Goal: Communication & Community: Answer question/provide support

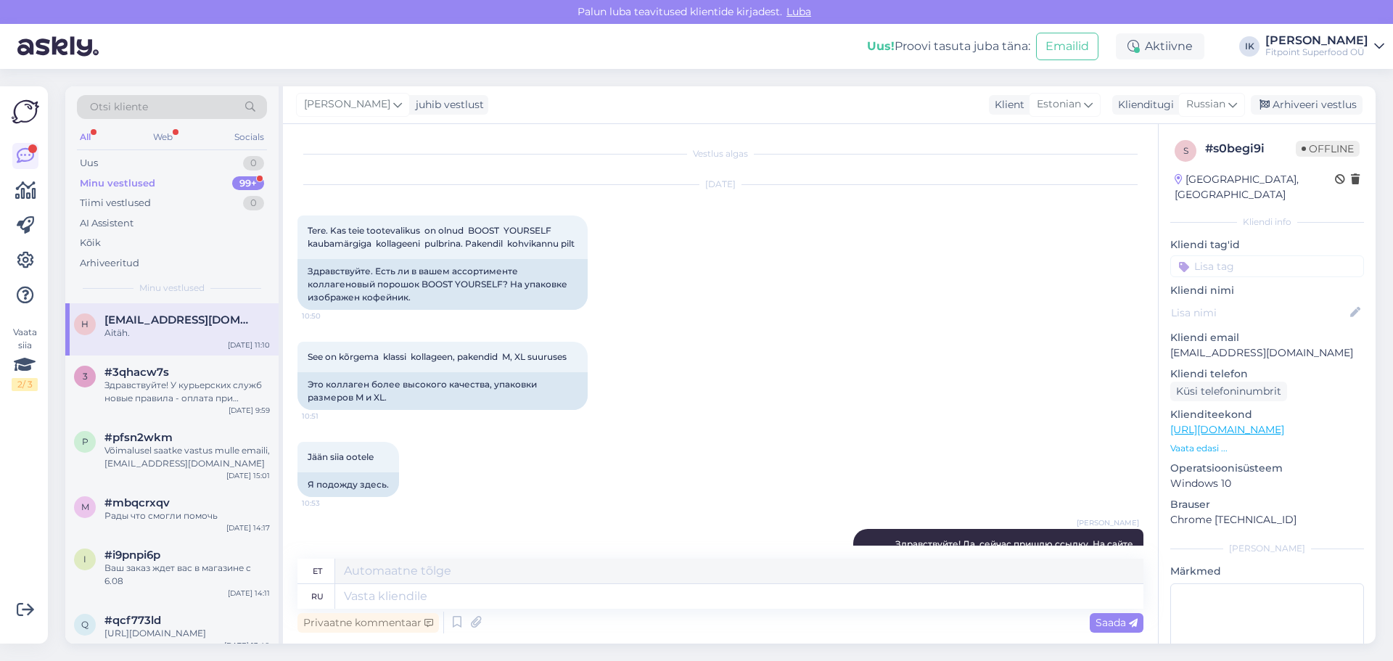
click at [171, 161] on div "Uus 0" at bounding box center [172, 163] width 190 height 20
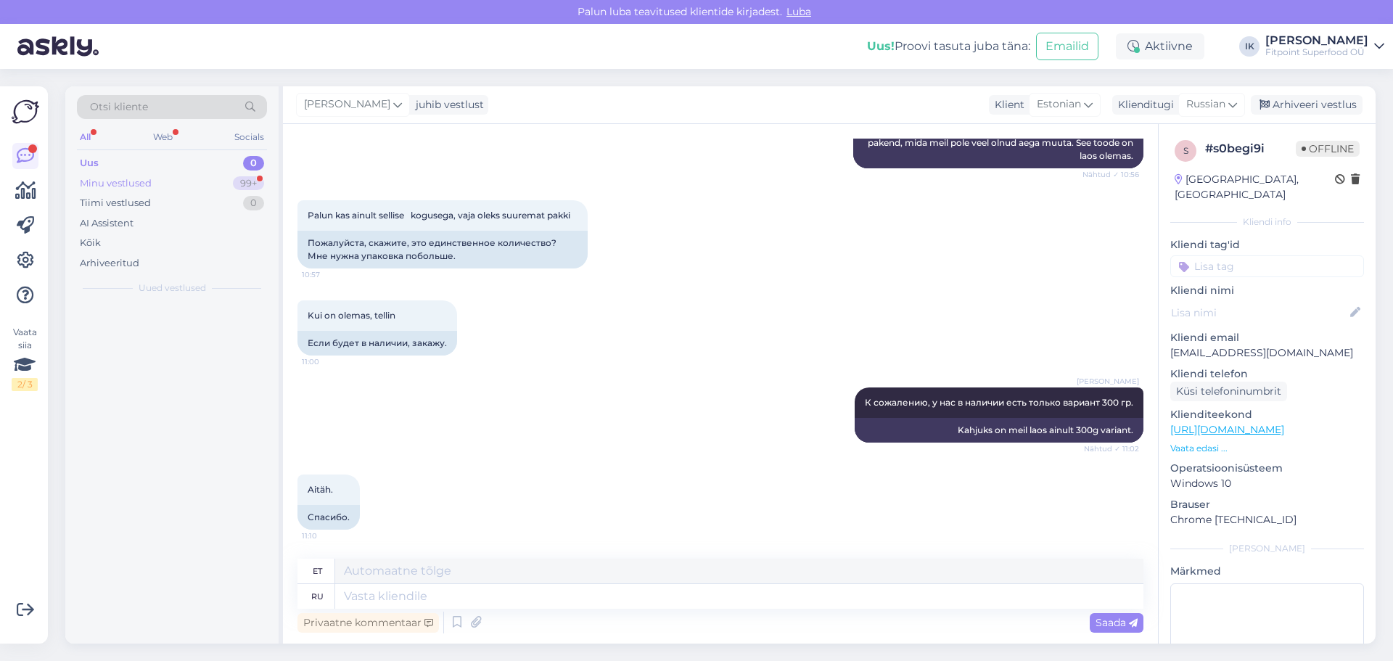
click at [171, 184] on div "Minu vestlused 99+" at bounding box center [172, 183] width 190 height 20
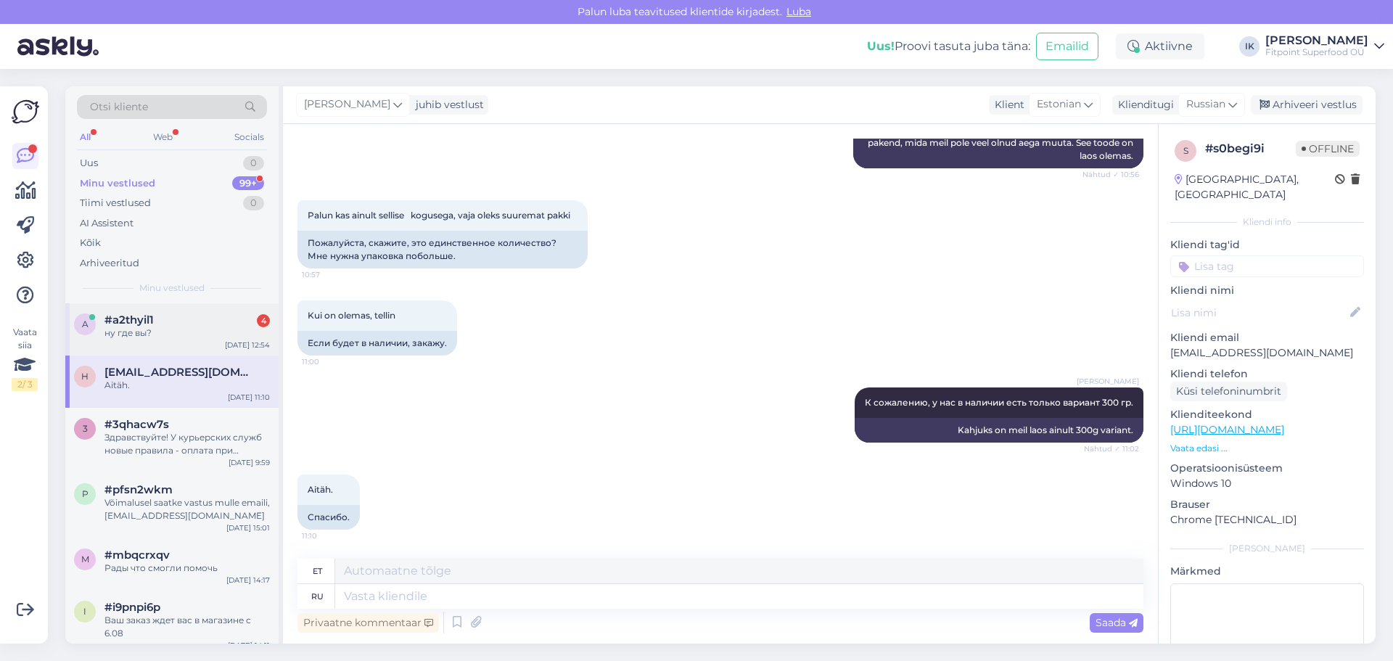
click at [173, 326] on div "#a2thyil1 4" at bounding box center [186, 319] width 165 height 13
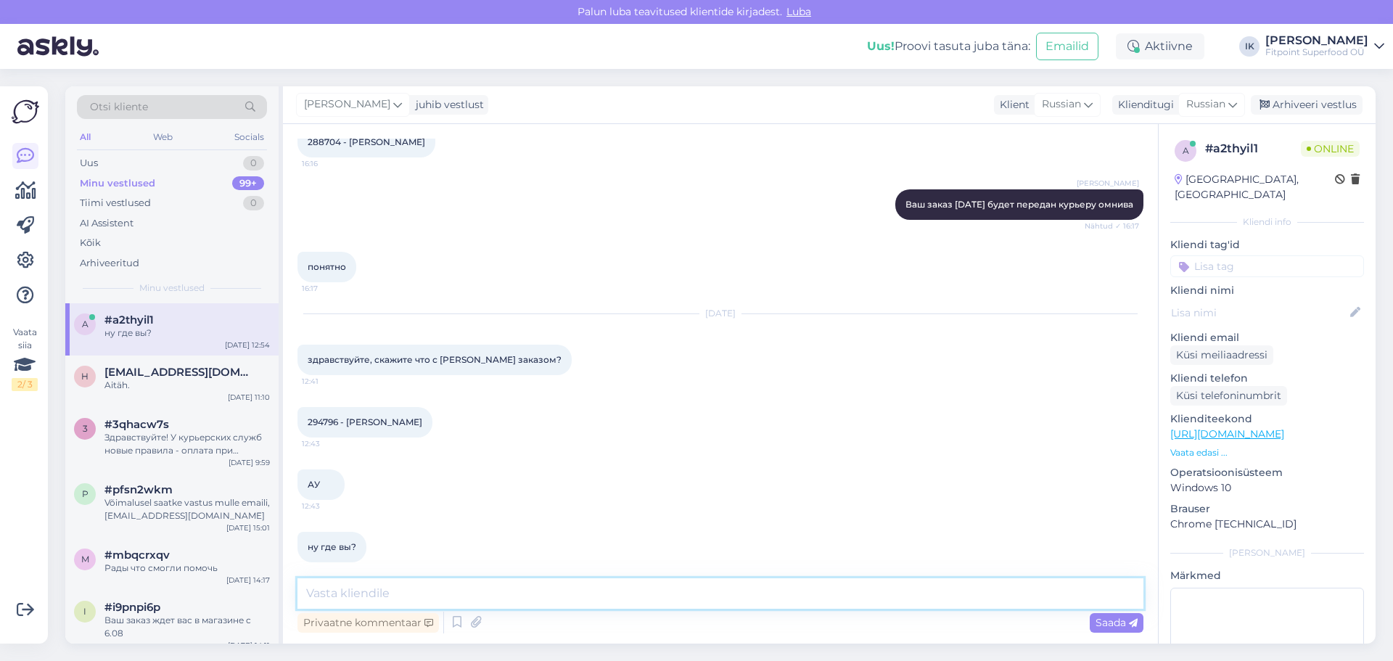
click at [369, 594] on textarea at bounding box center [721, 593] width 846 height 30
type textarea "P"
type textarea "Здравствуйте! Сейчас проверим."
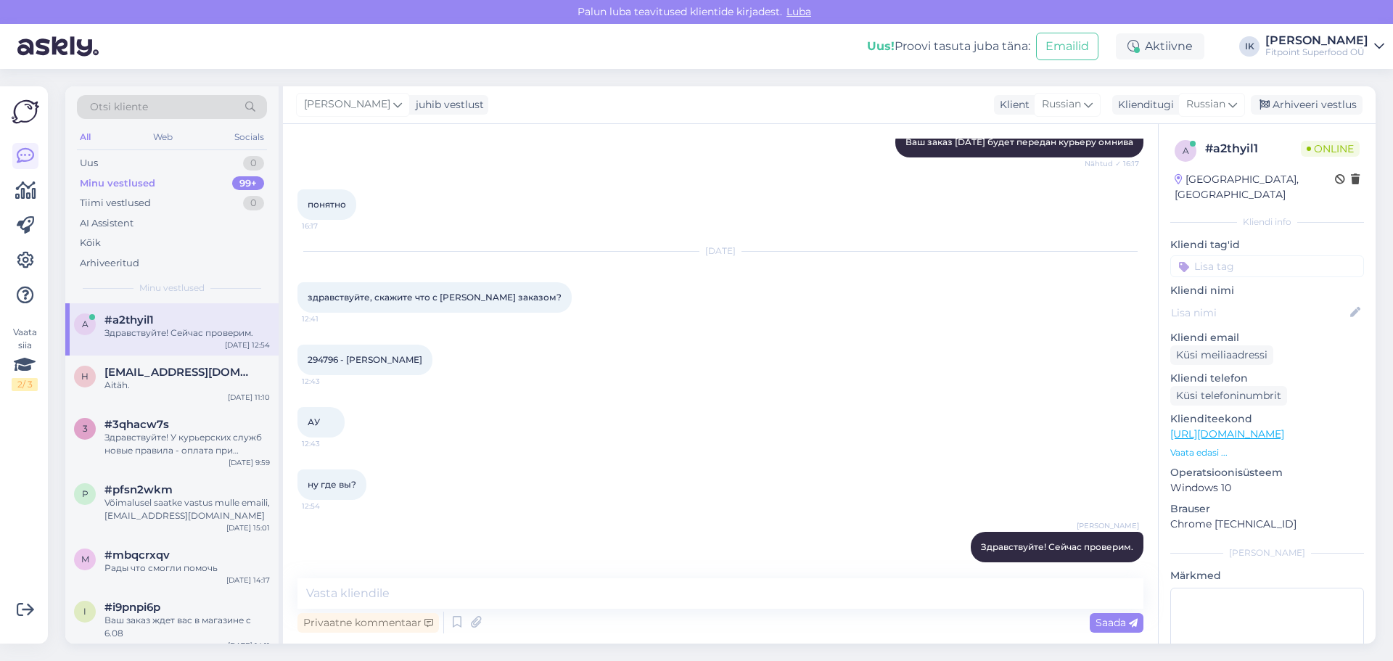
click at [321, 354] on span "294796 - [PERSON_NAME]" at bounding box center [365, 359] width 115 height 11
copy span "294796"
click at [382, 596] on textarea at bounding box center [721, 593] width 846 height 30
type textarea "D"
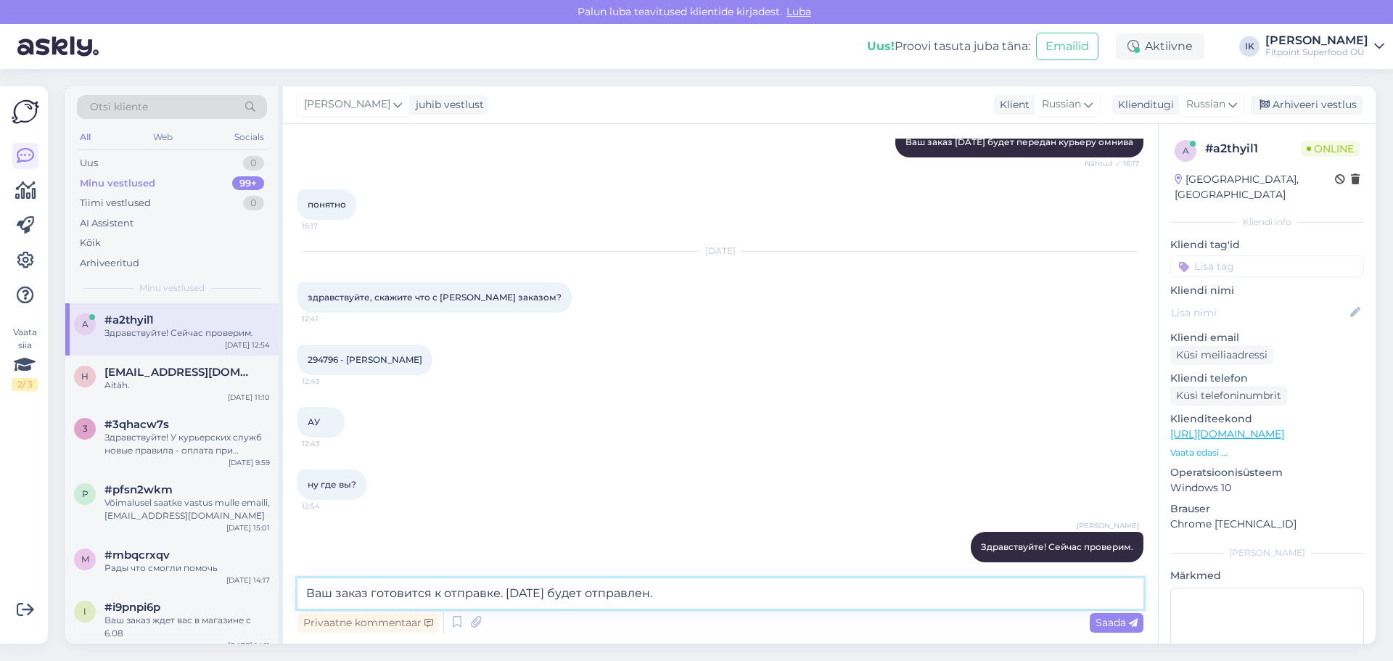
type textarea "Ваш заказ готовится к отправке. [DATE] будет отправлен."
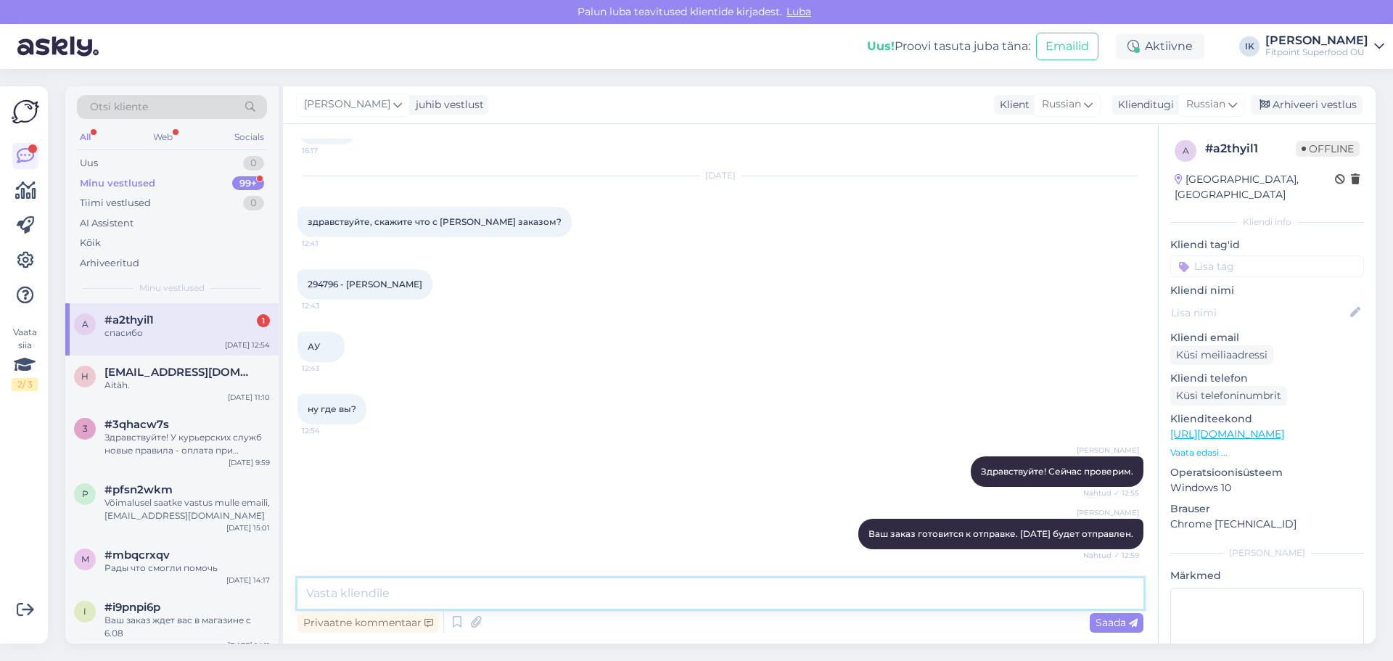
scroll to position [2094, 0]
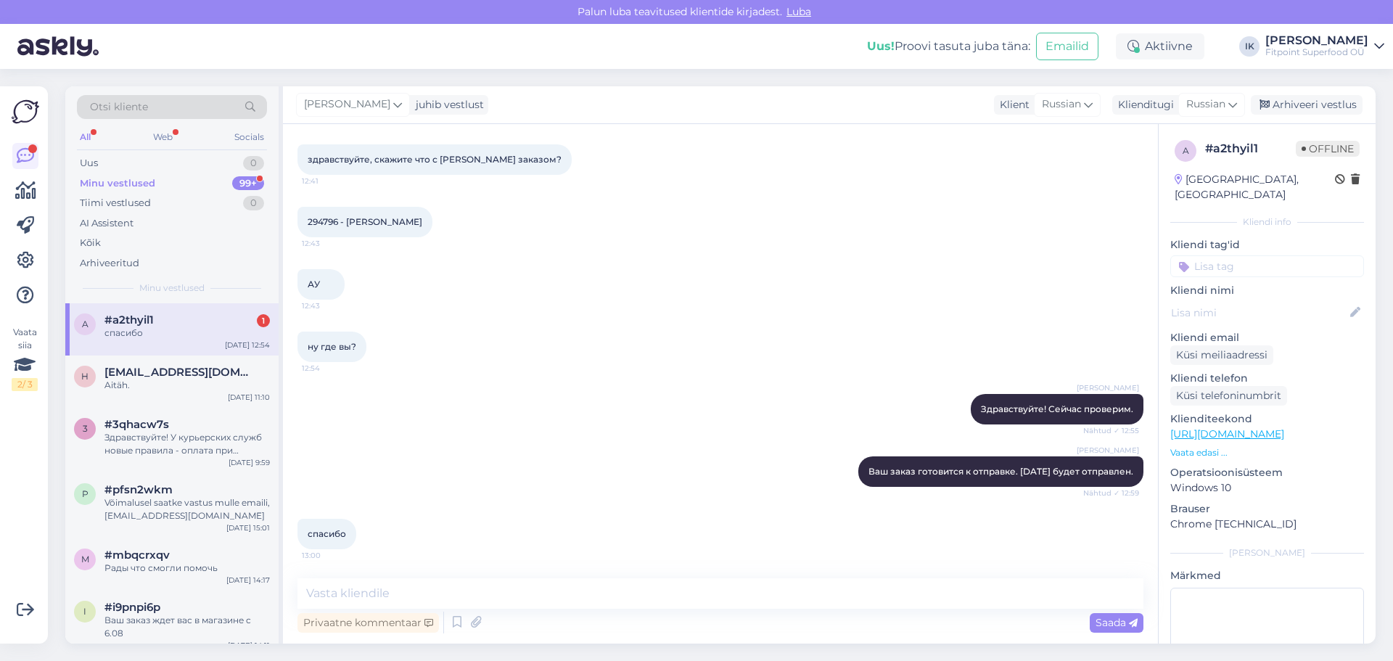
click at [243, 341] on div "[DATE] 12:54" at bounding box center [247, 345] width 45 height 11
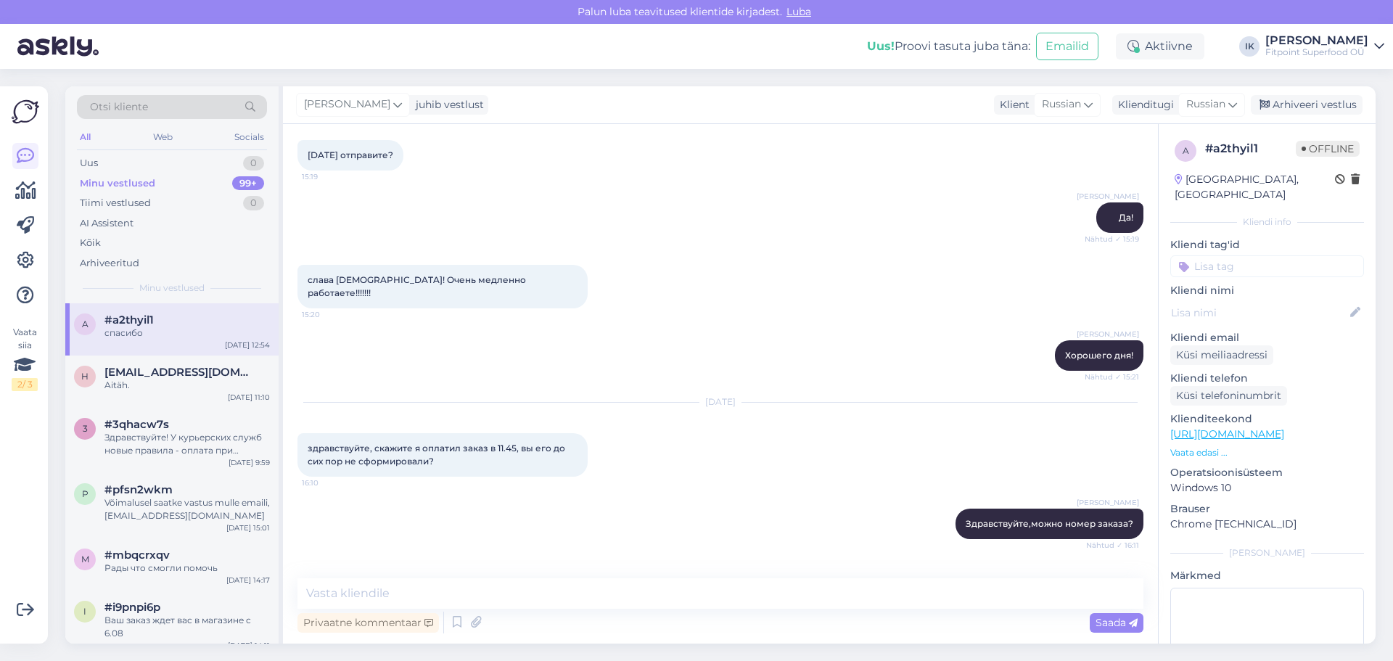
scroll to position [1151, 0]
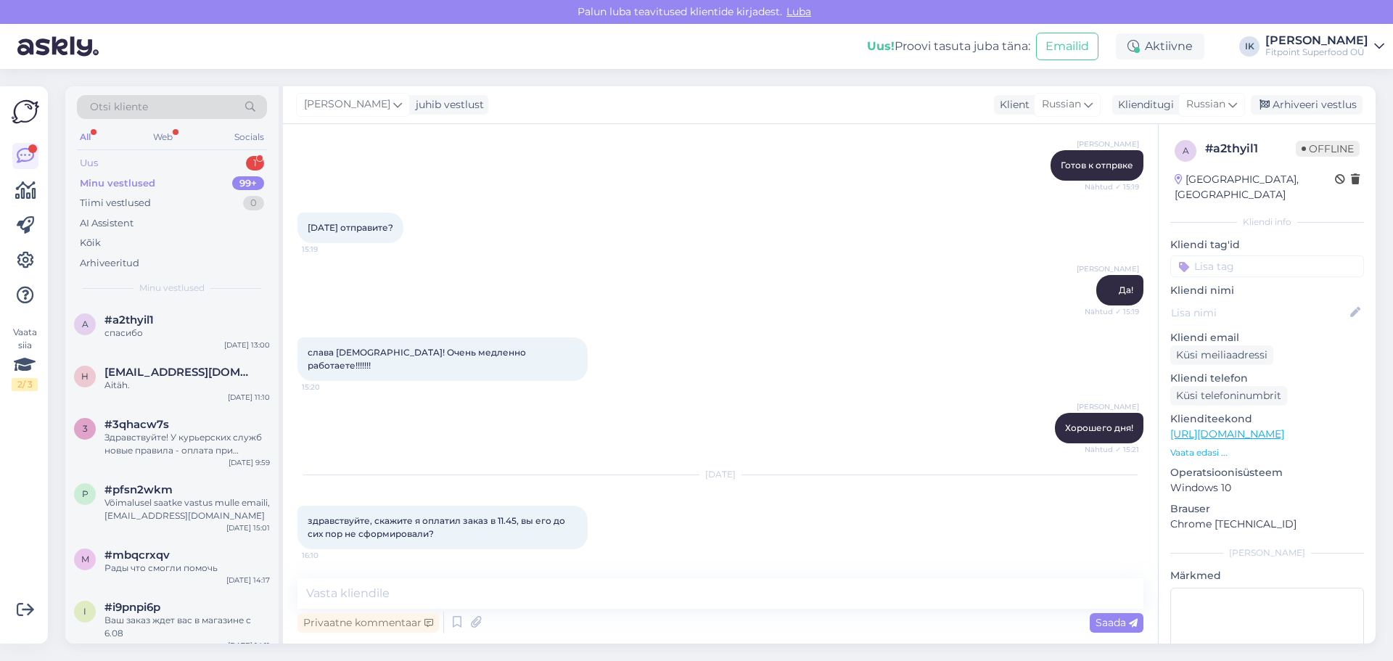
click at [221, 161] on div "Uus 1" at bounding box center [172, 163] width 190 height 20
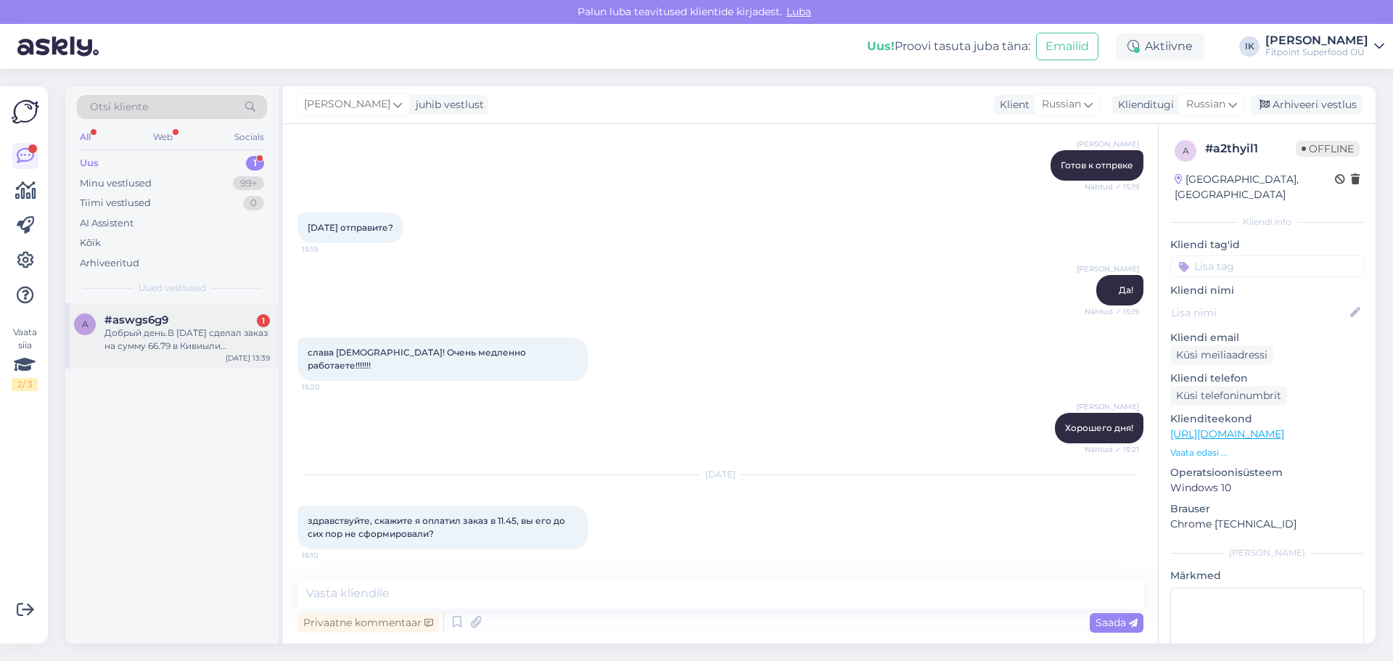
click at [202, 342] on div "Добрый день.В [DATE] сделал заказ на сумму 66.79 в Кивиыли пакиавтомат дпд.Хочу…" at bounding box center [186, 340] width 165 height 26
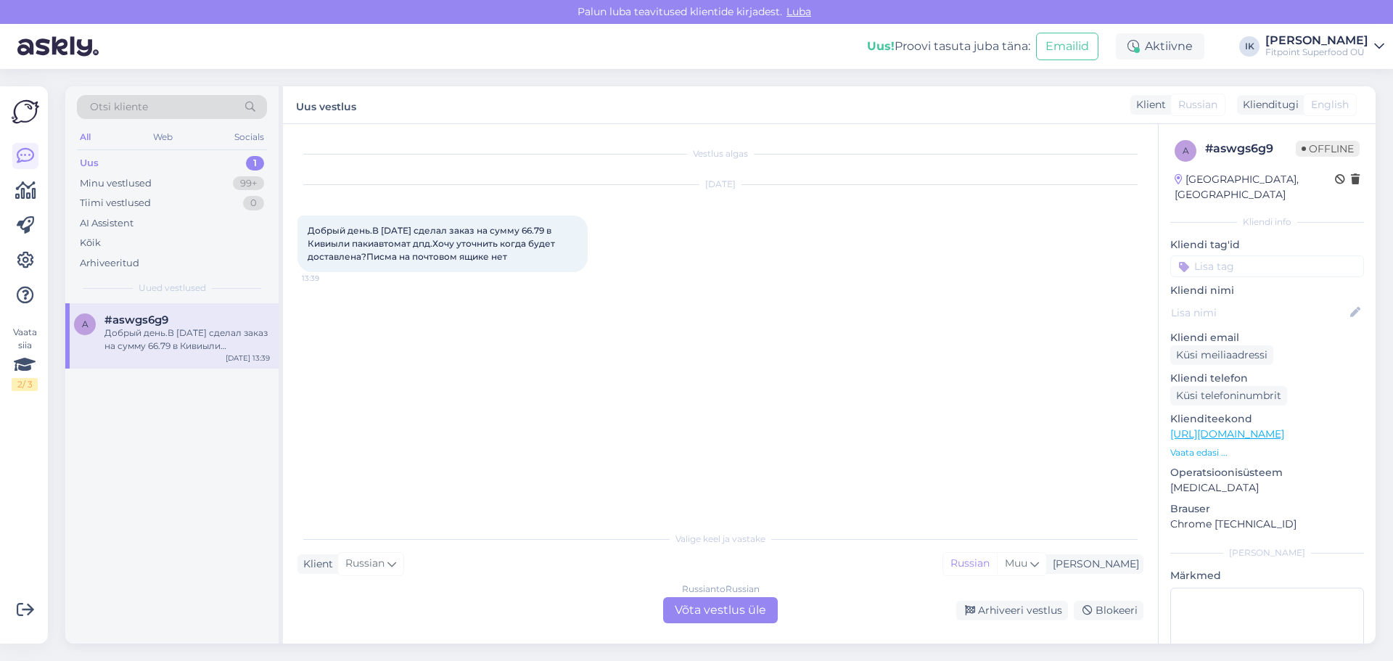
scroll to position [0, 0]
click at [693, 610] on div "Russian to Russian Võta vestlus üle" at bounding box center [720, 610] width 115 height 26
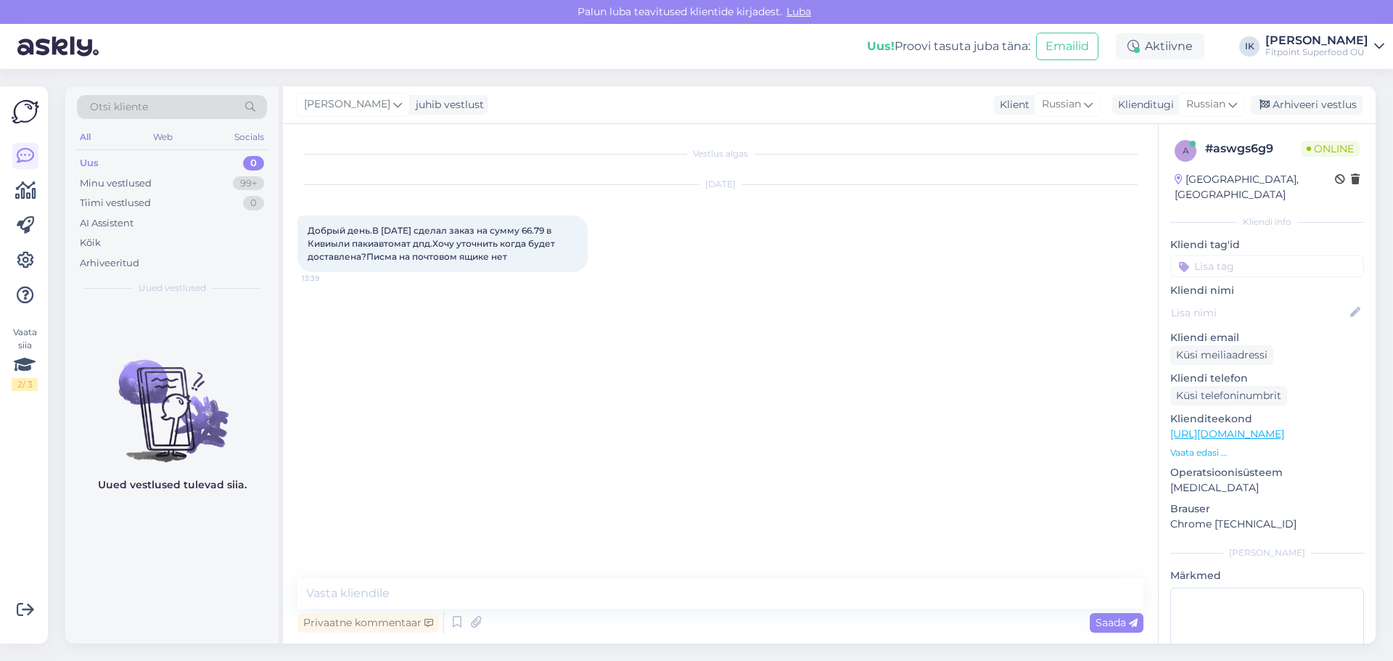
click at [600, 427] on div "Vestlus algas [DATE] Добрый день.В [DATE] сделал заказ на сумму 66.79 в [GEOGRA…" at bounding box center [727, 352] width 859 height 427
click at [493, 588] on textarea at bounding box center [721, 593] width 846 height 30
paste textarea "В данный момент у нас возникают технические неполадки с отправкой подтверждений…"
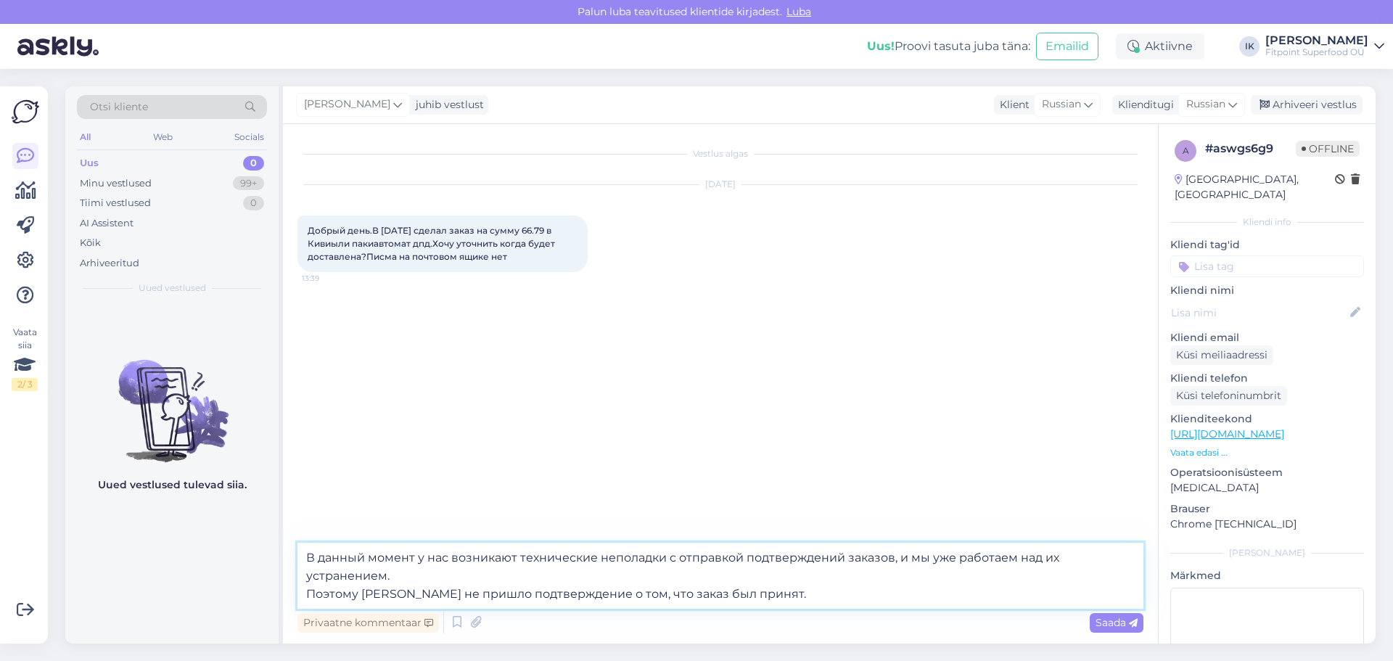
click at [305, 558] on textarea "В данный момент у нас возникают технические неполадки с отправкой подтверждений…" at bounding box center [721, 576] width 846 height 66
click at [802, 599] on textarea "Здравствуйте! В данный момент у нас возникают технические неполадки с отправкой…" at bounding box center [721, 576] width 846 height 66
paste textarea "пришлите номер своего заказа, чтобы мы могли точно сообщить, на каком этапе он …"
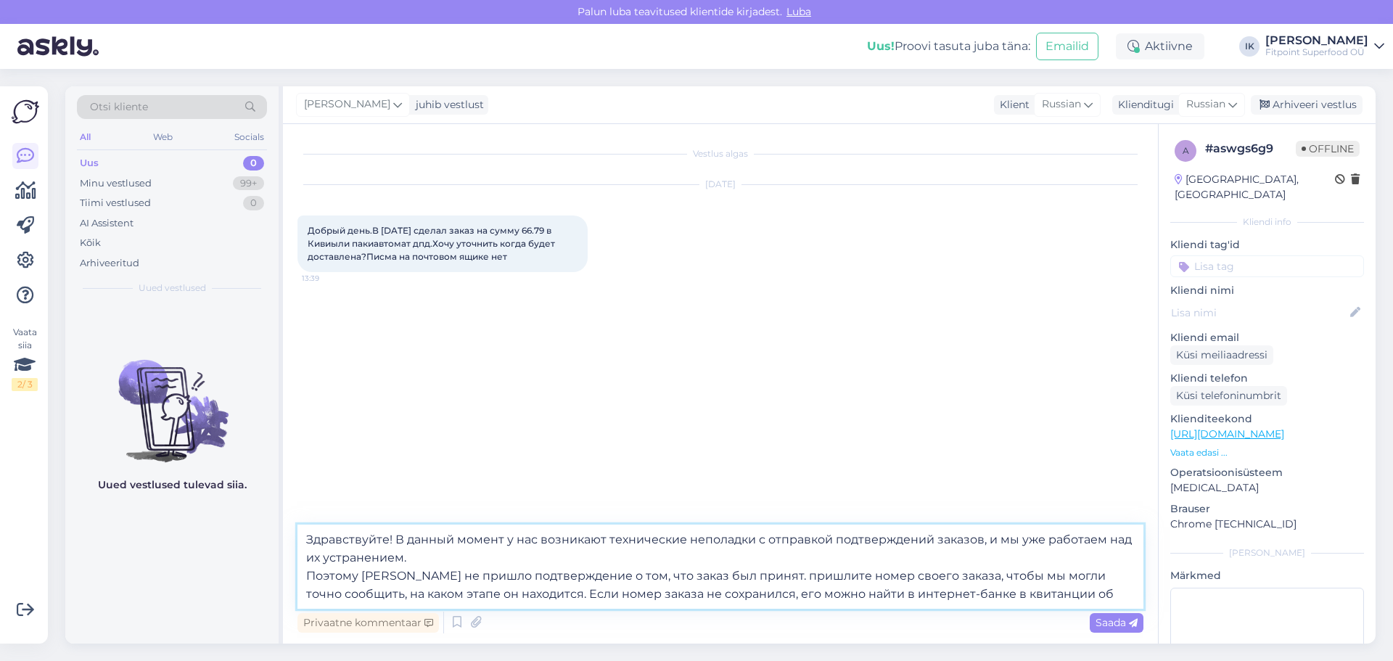
click at [735, 576] on textarea "Здравствуйте! В данный момент у нас возникают технические неполадки с отправкой…" at bounding box center [721, 567] width 846 height 84
click at [1079, 600] on textarea "Здравствуйте! В данный момент у нас возникают технические неполадки с отправкой…" at bounding box center [721, 567] width 846 height 84
type textarea "Здравствуйте! В данный момент у нас возникают технические неполадки с отправкой…"
click at [1103, 620] on span "Saada" at bounding box center [1117, 622] width 42 height 13
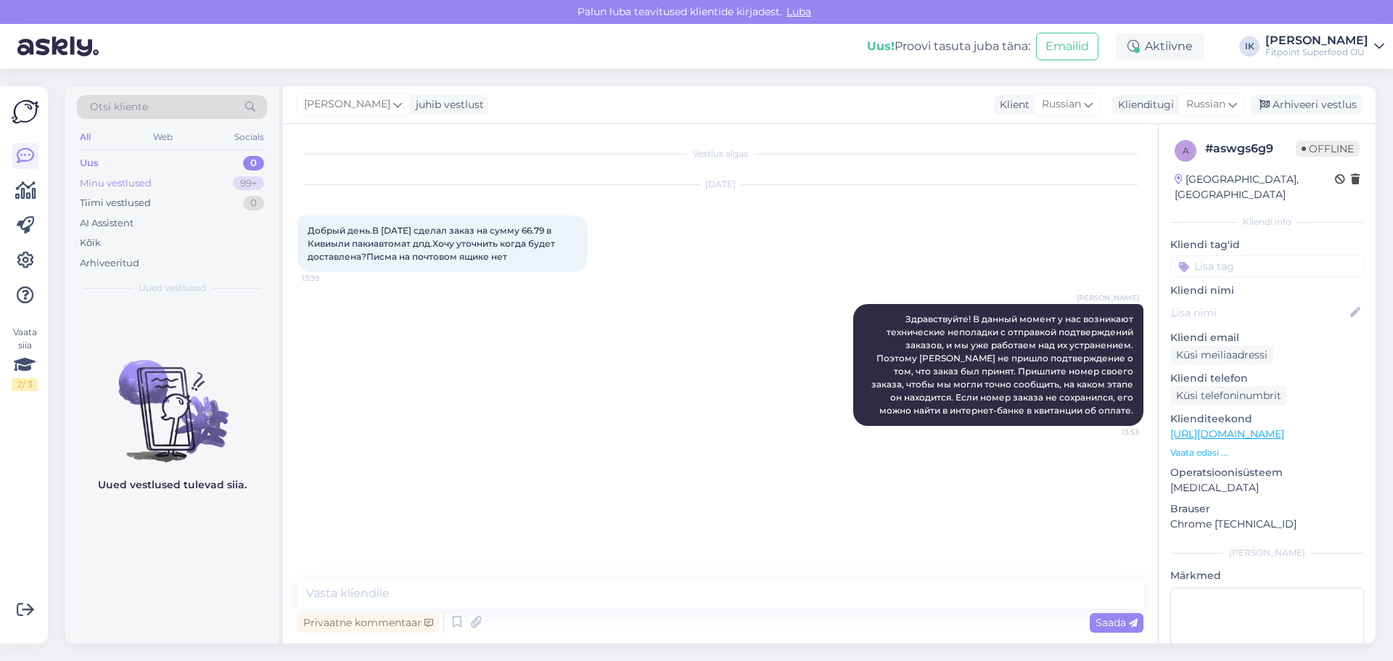
click at [212, 186] on div "Minu vestlused 99+" at bounding box center [172, 183] width 190 height 20
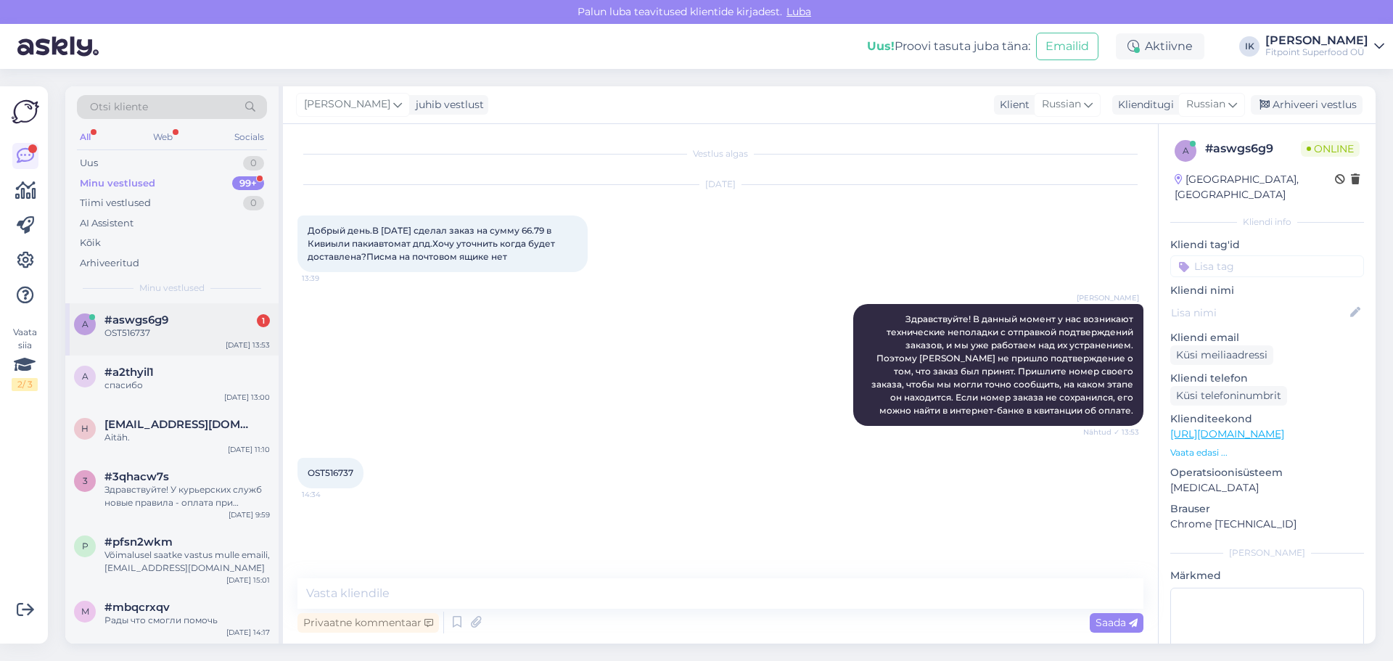
click at [211, 348] on div "a #aswgs6g9 1 OST516737 [DATE] 13:53" at bounding box center [171, 329] width 213 height 52
drag, startPoint x: 325, startPoint y: 470, endPoint x: 364, endPoint y: 473, distance: 39.3
click at [364, 473] on div "OST516737 14:34" at bounding box center [331, 473] width 66 height 30
click at [570, 490] on div "OST516737 14:34" at bounding box center [721, 473] width 846 height 62
click at [548, 600] on textarea at bounding box center [721, 593] width 846 height 30
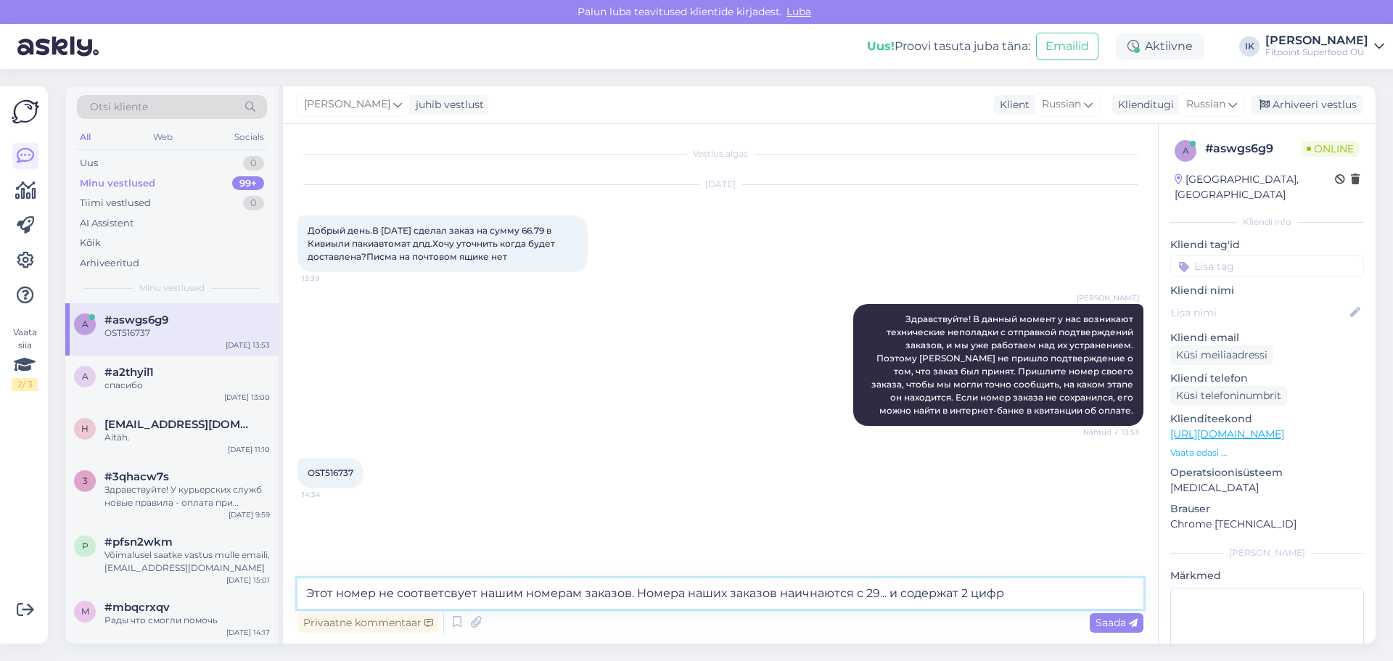
drag, startPoint x: 966, startPoint y: 594, endPoint x: 956, endPoint y: 592, distance: 9.7
click at [956, 592] on textarea "Этот номер не соответсвует нашим номерам заказов. Номера наших заказов наичнают…" at bounding box center [721, 593] width 846 height 30
click at [953, 592] on textarea "Этот номер не соответсвует нашим номерам заказов. Номера наших заказов наичнают…" at bounding box center [721, 593] width 846 height 30
drag, startPoint x: 1017, startPoint y: 596, endPoint x: 218, endPoint y: 588, distance: 799.0
click at [218, 588] on div "Otsi kliente All Web Socials Uus 0 Minu vestlused 99+ Tiimi vestlused 0 AI Assi…" at bounding box center [720, 364] width 1310 height 557
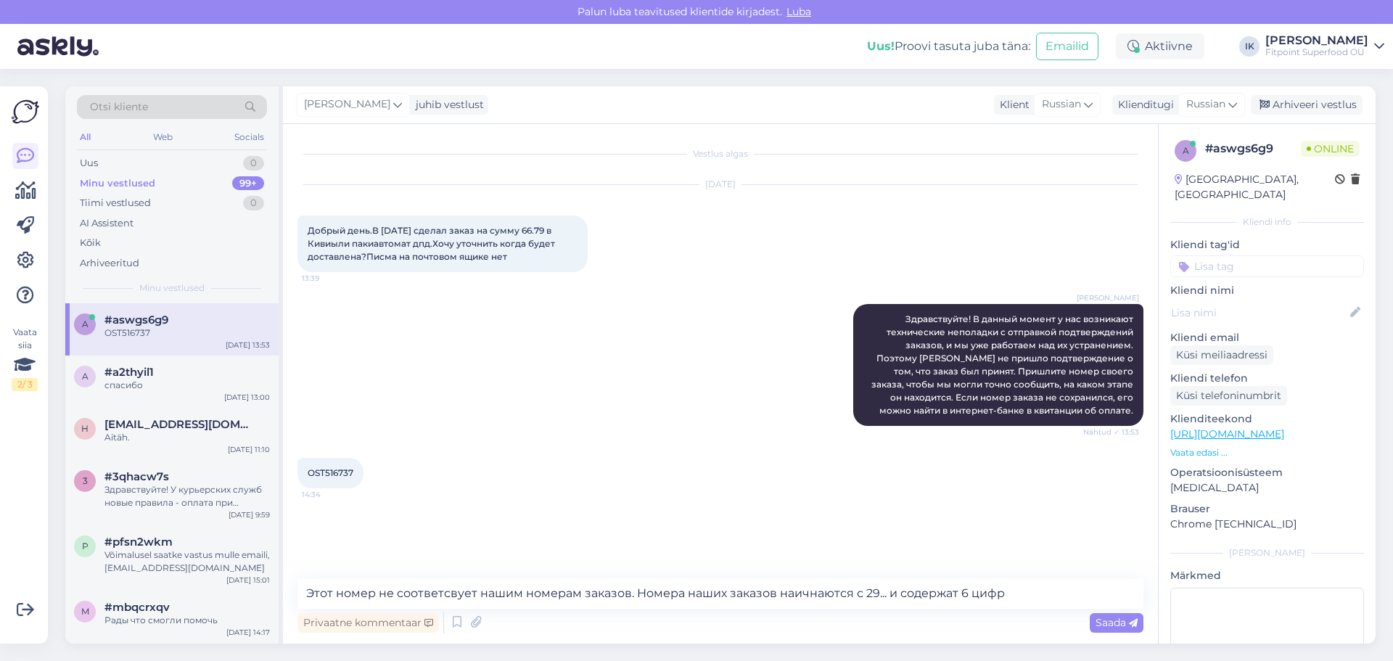
click at [981, 521] on div "Vestlus algas [DATE] Добрый день.В [DATE] сделал заказ на сумму 66.79 в Кивиыли…" at bounding box center [727, 352] width 859 height 427
drag, startPoint x: 1012, startPoint y: 590, endPoint x: 133, endPoint y: 598, distance: 878.8
click at [133, 598] on div "Otsi kliente All Web Socials Uus 0 Minu vestlused 99+ Tiimi vestlused 0 AI Assi…" at bounding box center [720, 364] width 1310 height 557
paste textarea "казанный номер не соответствует формату наших номеров заказов. Наши номера начи…"
type textarea "Указанный номер не соответствует формату наших номеров заказов. Наши номера нач…"
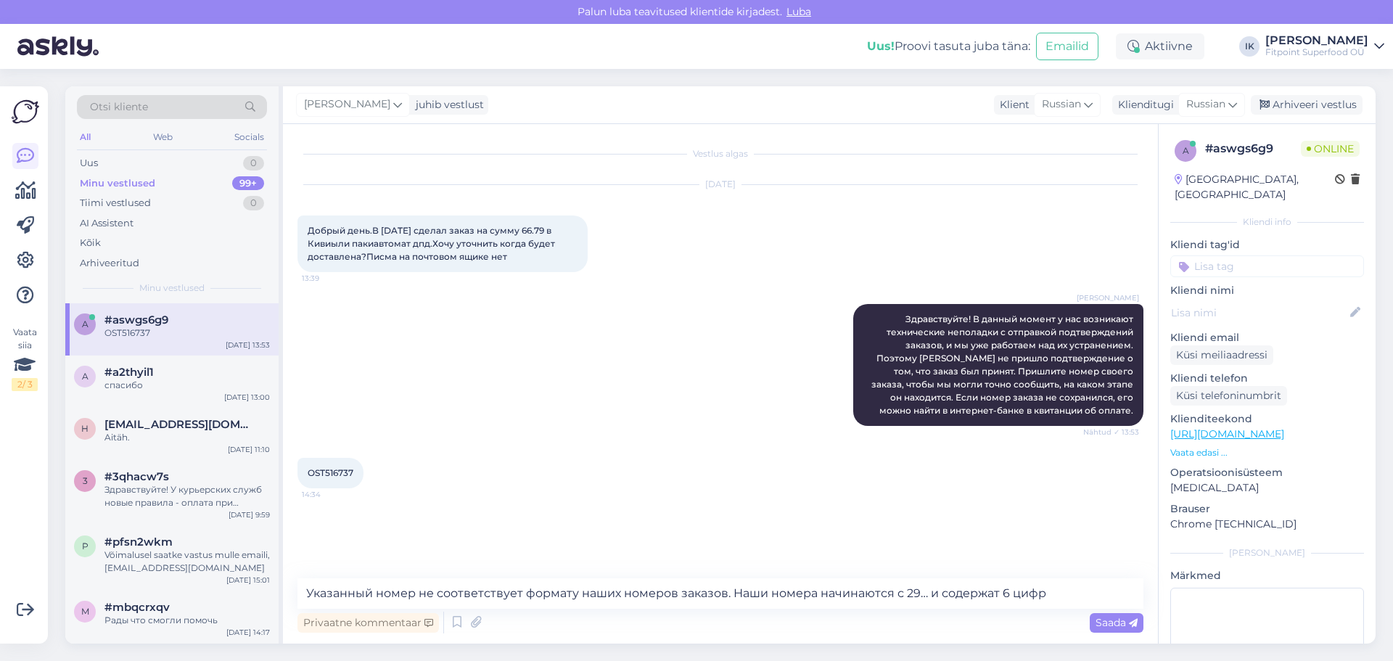
click at [752, 554] on div "Vestlus algas [DATE] Добрый день.В [DATE] сделал заказ на сумму 66.79 в Кивиыли…" at bounding box center [727, 352] width 859 height 427
click at [1053, 597] on textarea "Указанный номер не соответствует формату наших номеров заказов. Наши номера нач…" at bounding box center [721, 593] width 846 height 30
click at [1115, 621] on span "Saada" at bounding box center [1117, 622] width 42 height 13
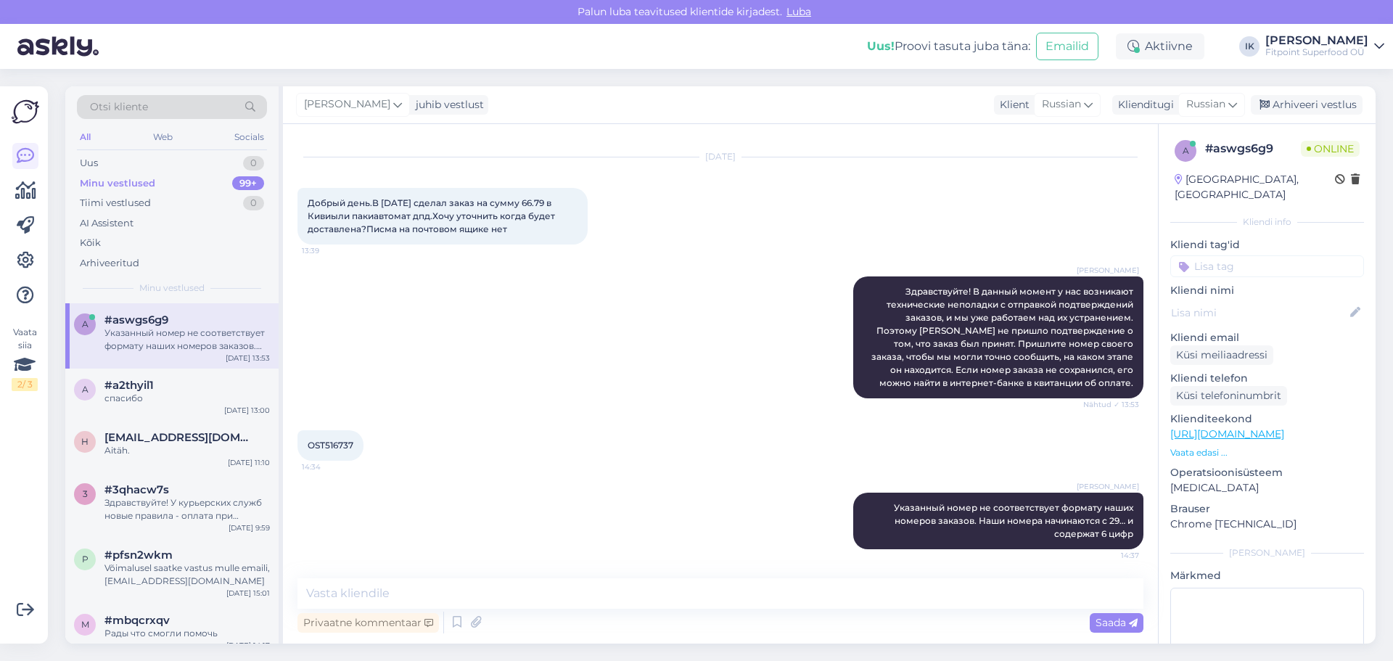
click at [1072, 464] on div "OST516737 14:34" at bounding box center [721, 445] width 846 height 62
drag, startPoint x: 353, startPoint y: 443, endPoint x: 327, endPoint y: 442, distance: 25.4
click at [327, 442] on span "OST516737" at bounding box center [331, 445] width 46 height 11
copy span "516737"
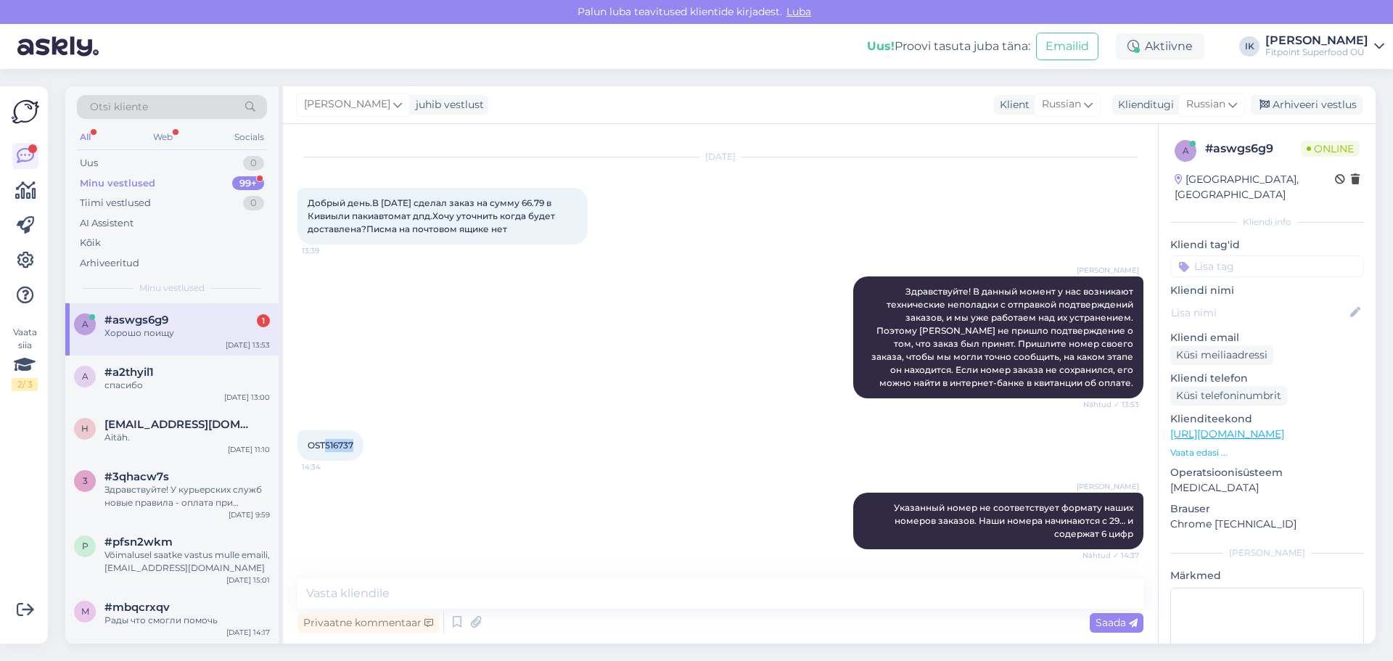
scroll to position [90, 0]
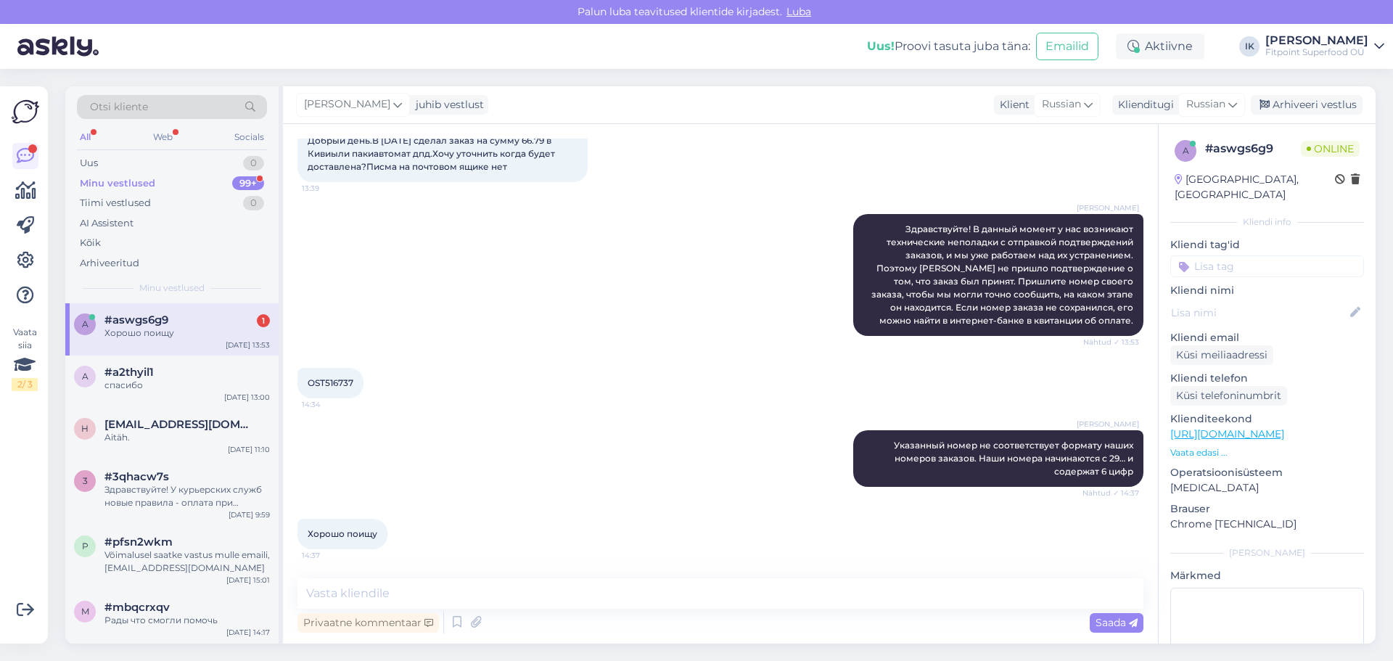
click at [388, 536] on div at bounding box center [393, 534] width 13 height 30
click at [216, 350] on div "a #aswgs6g9 1 Хорошо поищу [DATE] 13:53" at bounding box center [171, 329] width 213 height 52
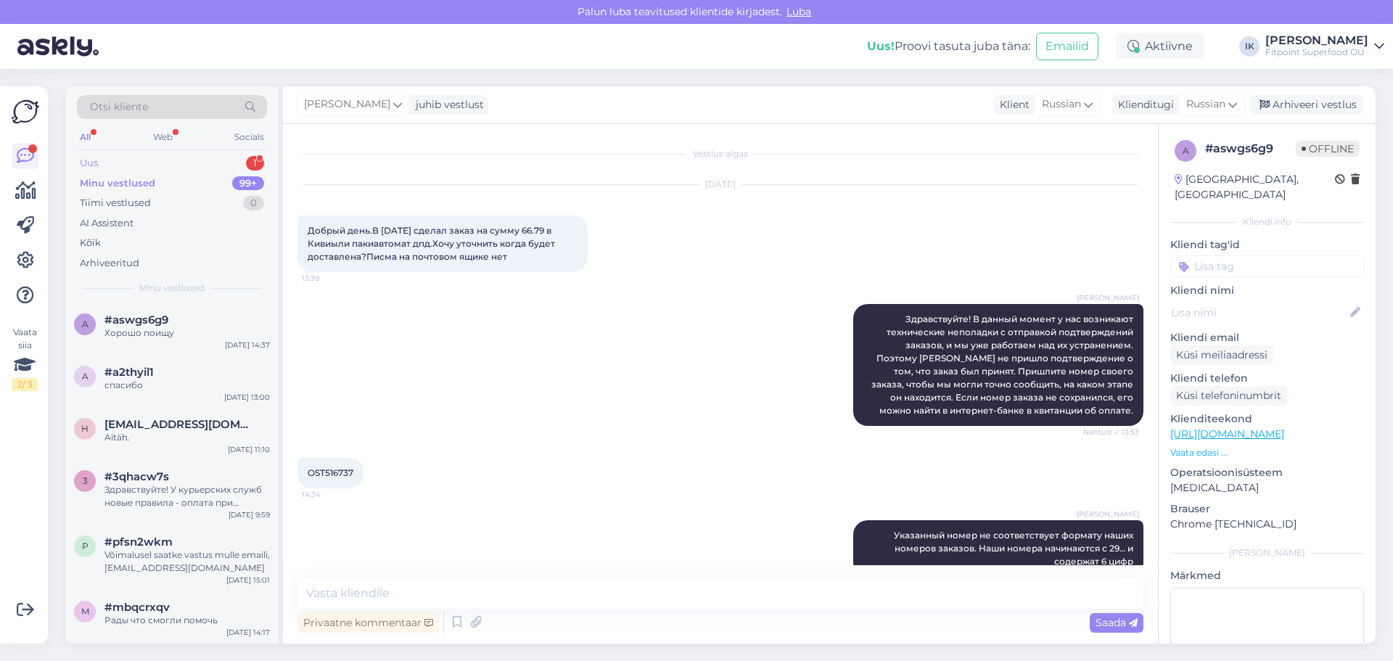
click at [193, 165] on div "Uus 1" at bounding box center [172, 163] width 190 height 20
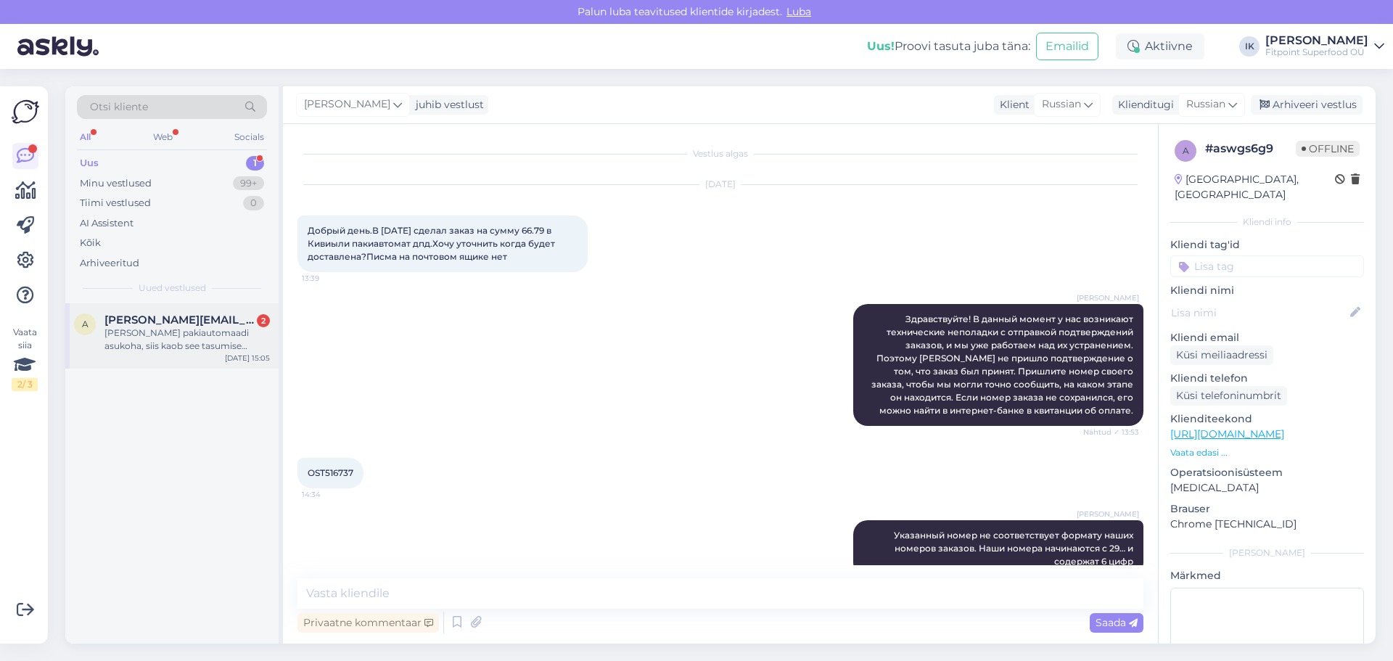
click at [123, 343] on div "[PERSON_NAME] pakiautomaadi asukoha, siis kaob see tasumise variant ära" at bounding box center [186, 340] width 165 height 26
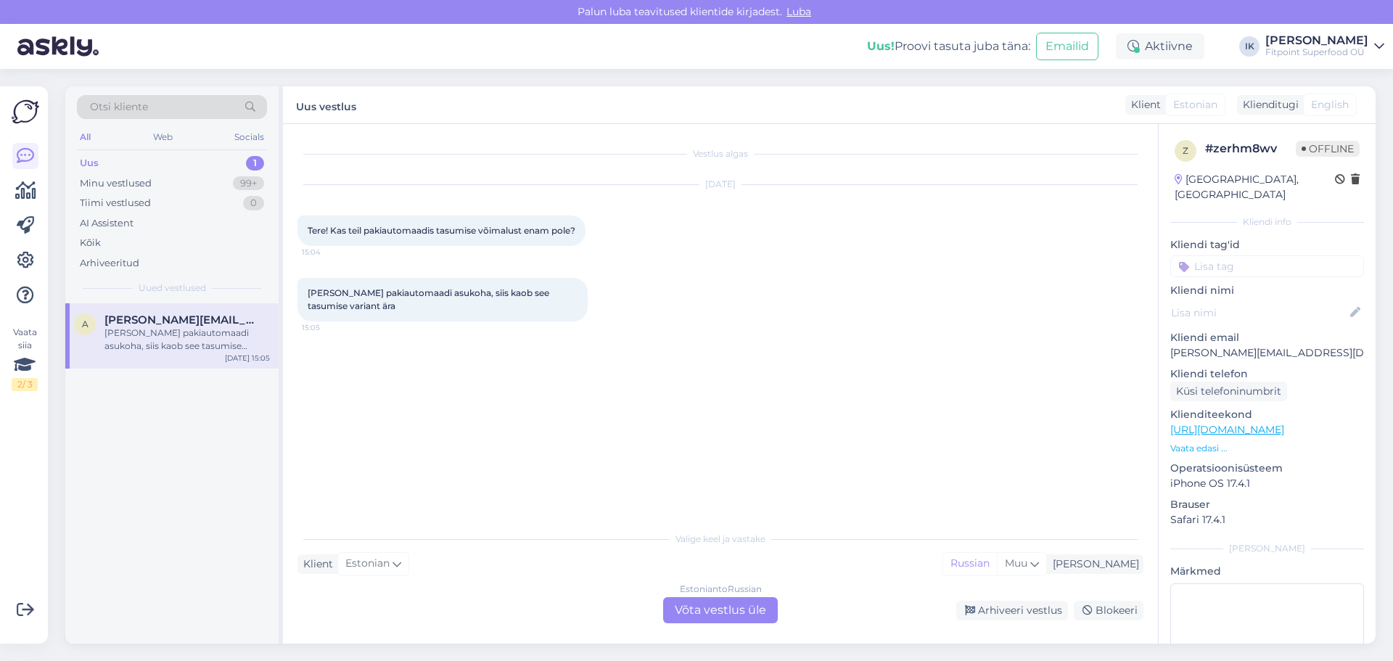
click at [756, 596] on div "Valige keel ja vastake Klient Estonian Mina Russian Muu Estonian to Russian Võt…" at bounding box center [721, 573] width 846 height 99
click at [750, 612] on div "Estonian to Russian Võta vestlus üle" at bounding box center [720, 610] width 115 height 26
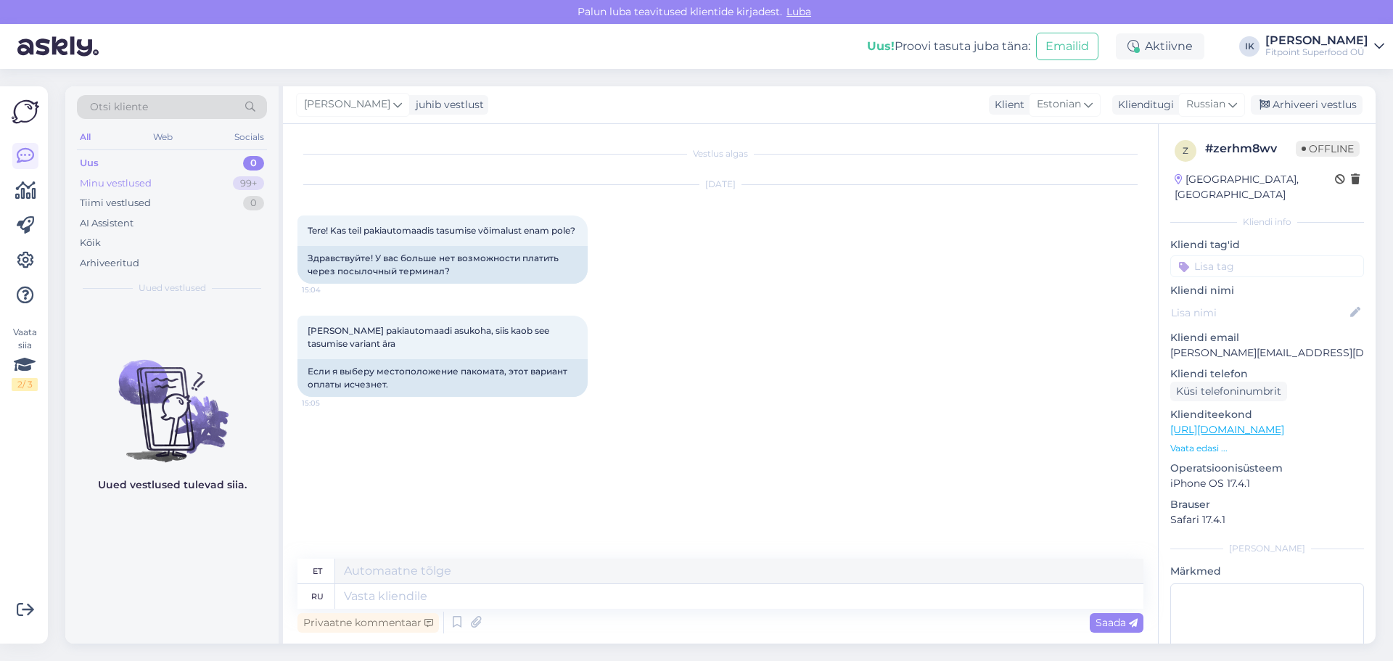
click at [200, 184] on div "Minu vestlused 99+" at bounding box center [172, 183] width 190 height 20
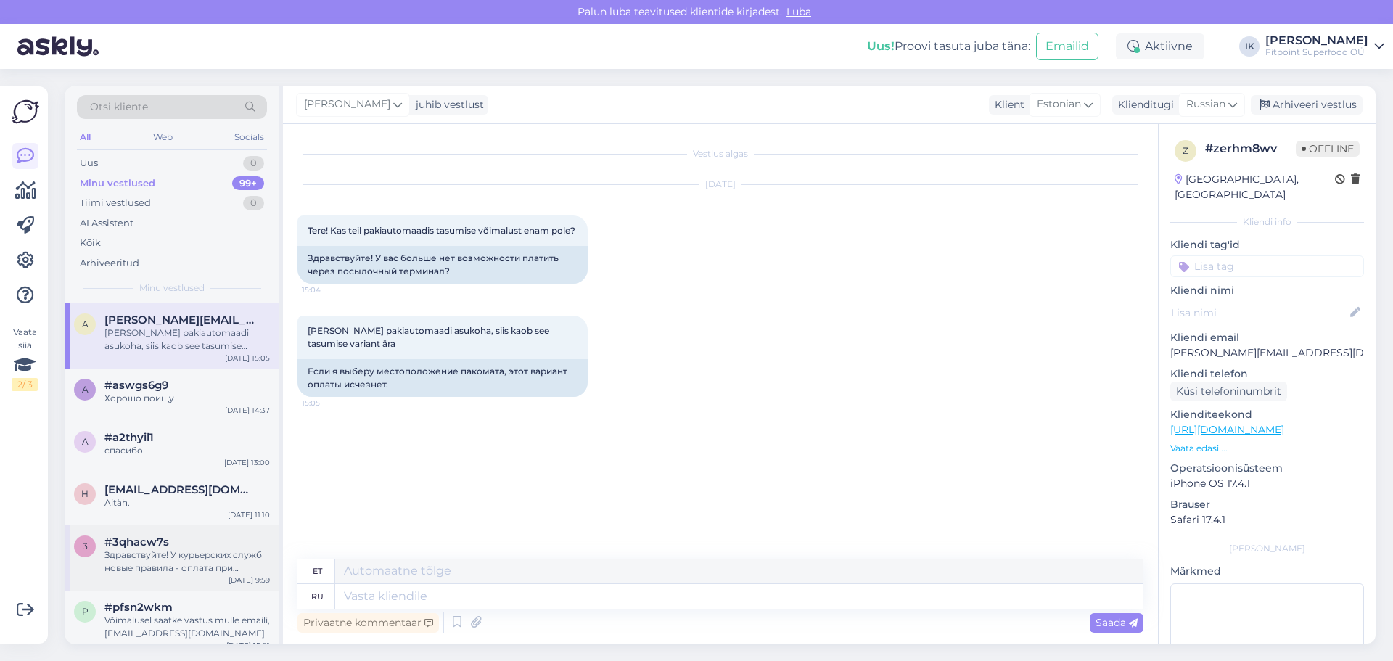
click at [209, 551] on div "Здравствуйте! У курьерских служб новые правила - оплата при получении доступна …" at bounding box center [186, 562] width 165 height 26
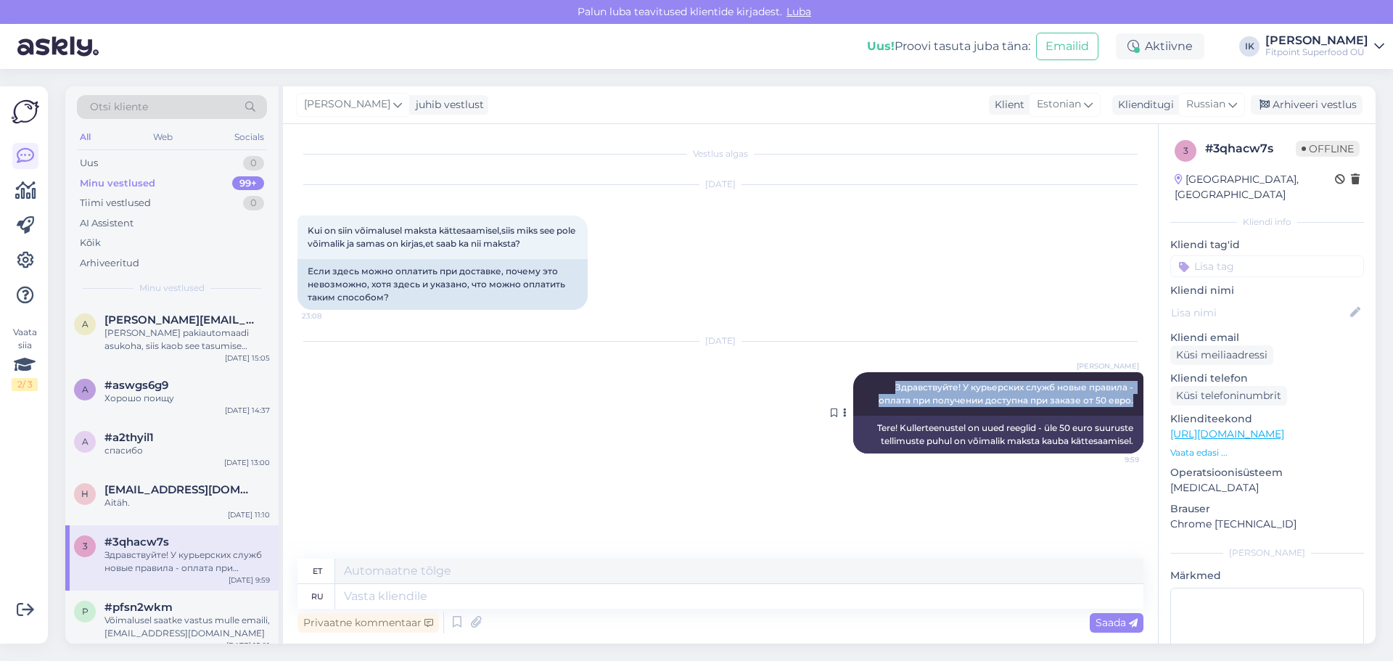
drag, startPoint x: 1135, startPoint y: 400, endPoint x: 867, endPoint y: 378, distance: 268.6
click at [867, 378] on div "[PERSON_NAME] Здравствуйте! У курьерских служб новые правила - оплата при получ…" at bounding box center [998, 394] width 290 height 44
copy span "Здравствуйте! У курьерских служб новые правила - оплата при получении доступна …"
click at [142, 322] on span "[PERSON_NAME][EMAIL_ADDRESS][DOMAIN_NAME]" at bounding box center [179, 319] width 151 height 13
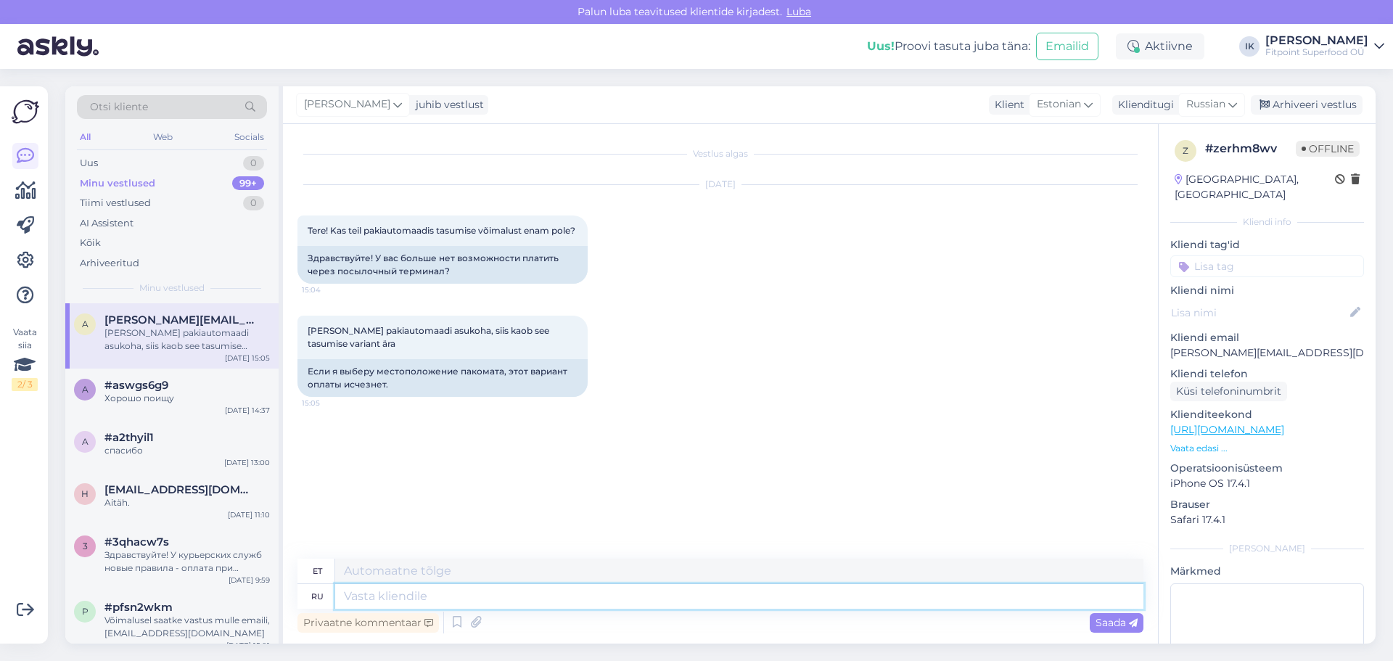
click at [509, 589] on textarea at bounding box center [739, 596] width 808 height 25
paste textarea "Здравствуйте! У курьерских служб новые правила - оплата при получении доступна …"
type textarea "Здравствуйте! У курьерских служб новые правила - оплата при получении доступна …"
type textarea "Tere! Kullerteenustel on uued reeglid - üle 50 euro suuruste tellimuste puhul o…"
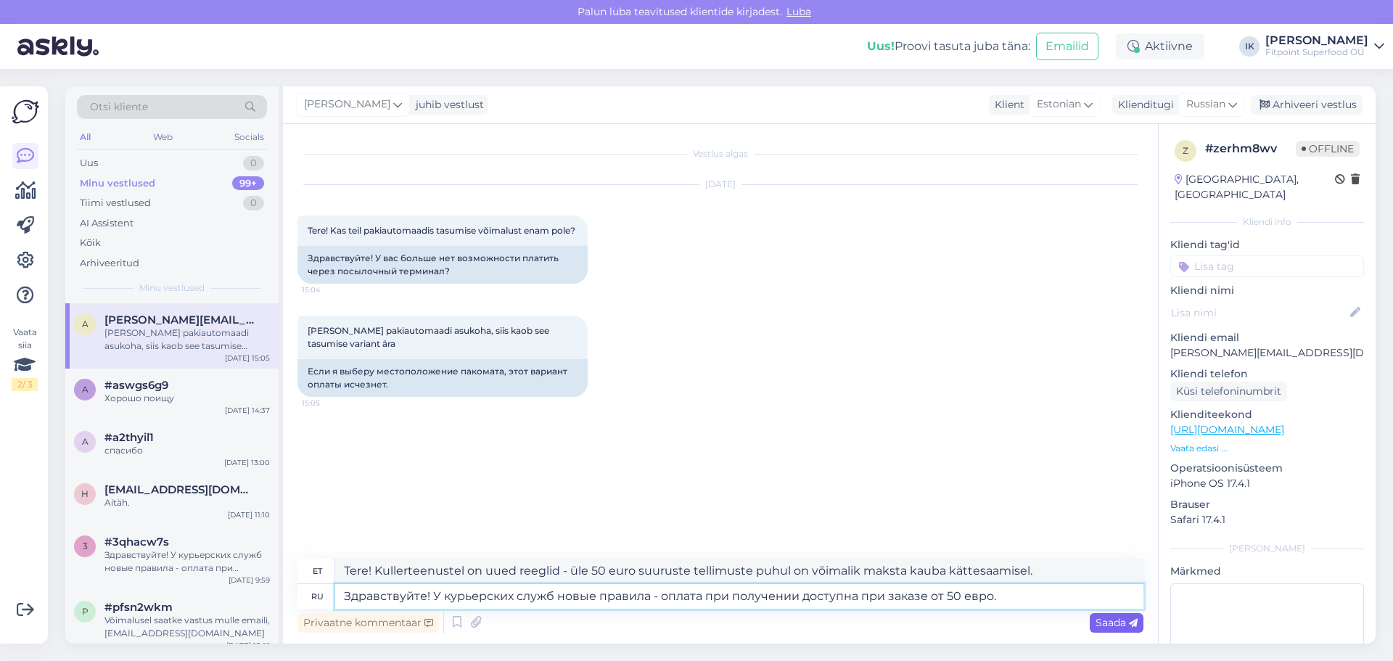
type textarea "Здравствуйте! У курьерских служб новые правила - оплата при получении доступна …"
click at [1117, 615] on div "Saada" at bounding box center [1117, 623] width 54 height 20
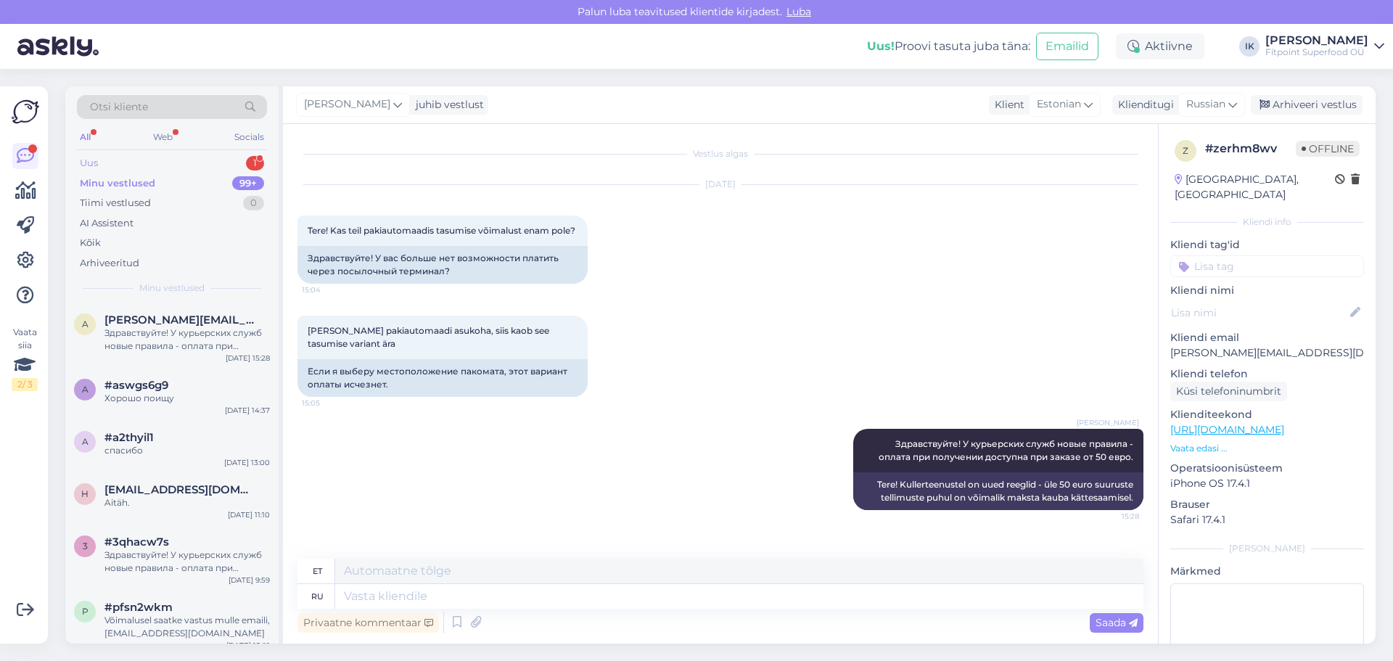
click at [155, 155] on div "Uus 1" at bounding box center [172, 163] width 190 height 20
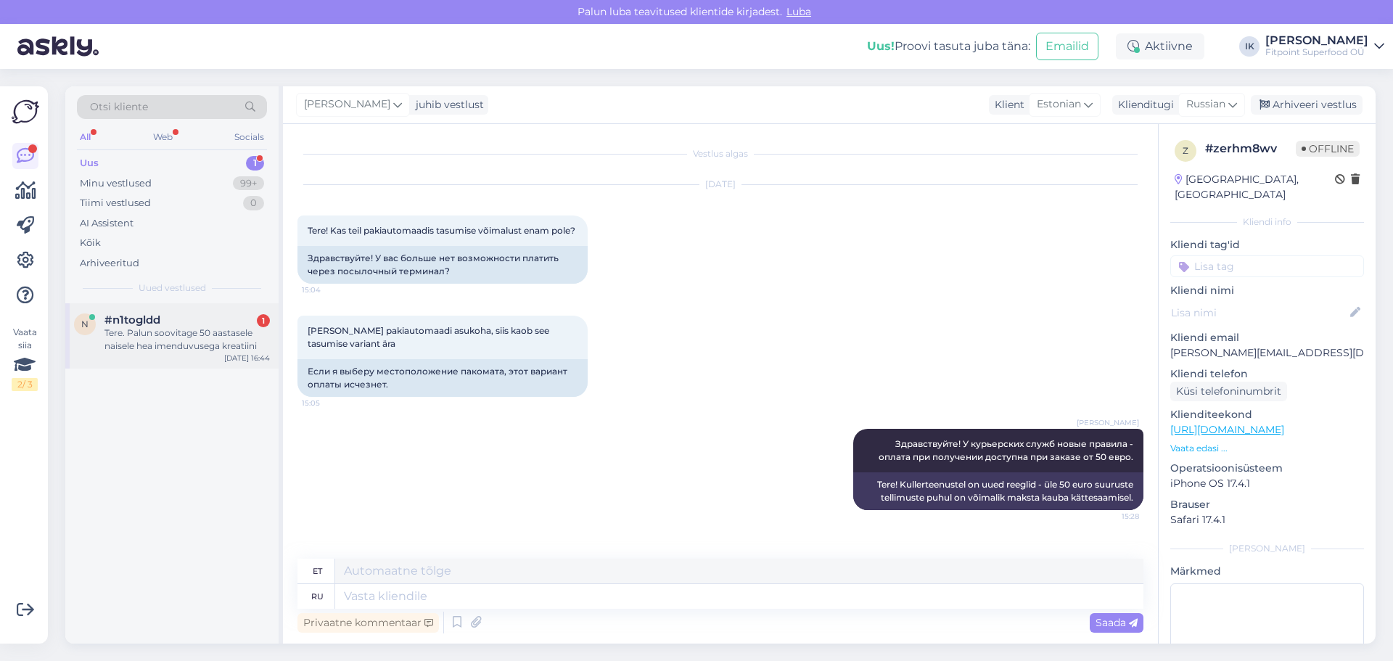
click at [214, 335] on div "Tere. Palun soovitage 50 aastasele naisele hea imenduvusega kreatiini" at bounding box center [186, 340] width 165 height 26
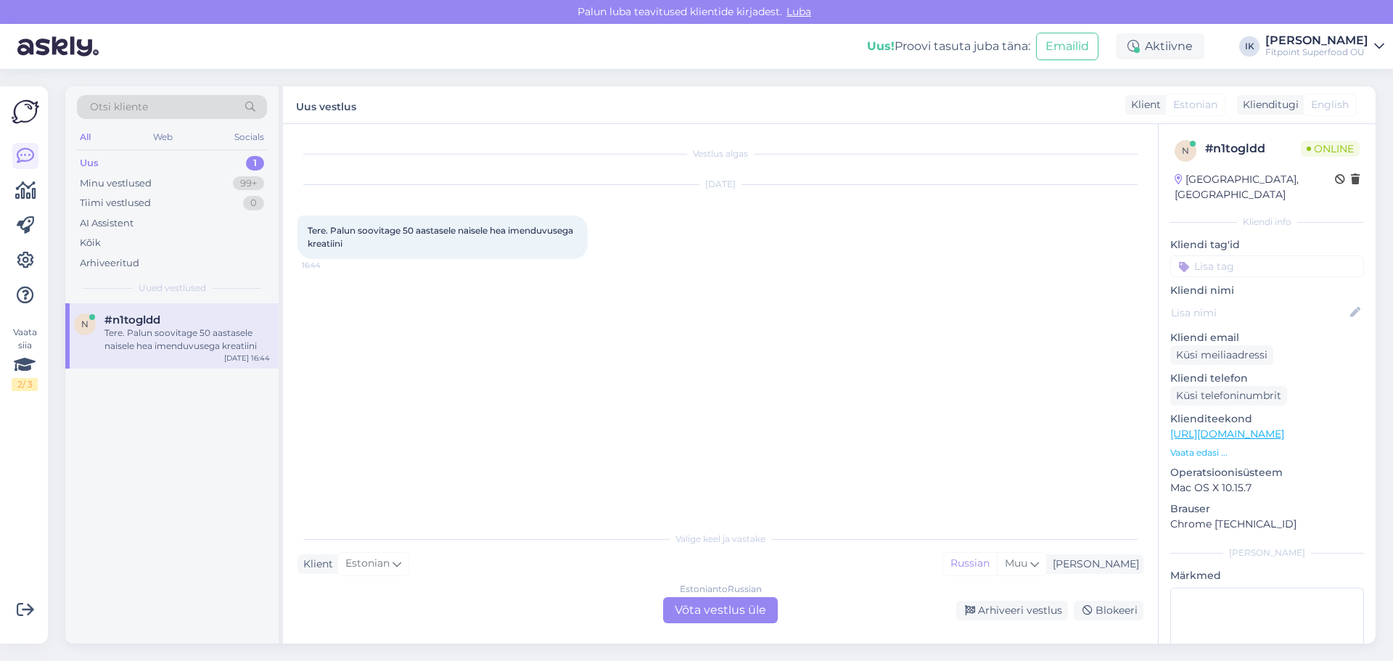
click at [737, 607] on div "Estonian to Russian Võta vestlus üle" at bounding box center [720, 610] width 115 height 26
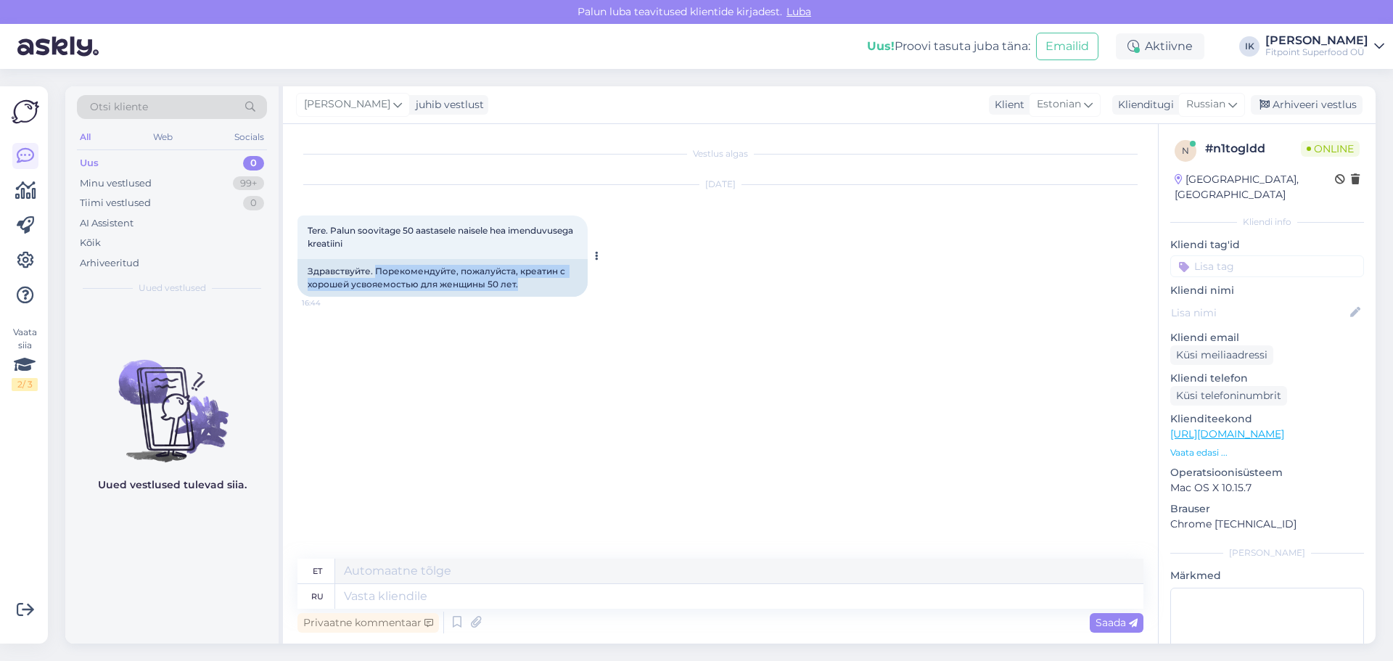
drag, startPoint x: 533, startPoint y: 284, endPoint x: 377, endPoint y: 271, distance: 156.6
click at [377, 271] on div "Здравствуйте. Порекомендуйте, пожалуйста, креатин с хорошей усвояемостью для же…" at bounding box center [443, 278] width 290 height 38
copy div "Порекомендуйте, пожалуйста, креатин с хорошей усвояемостью для женщины 50 лет."
click at [524, 589] on textarea at bounding box center [739, 596] width 808 height 25
type textarea "Здра"
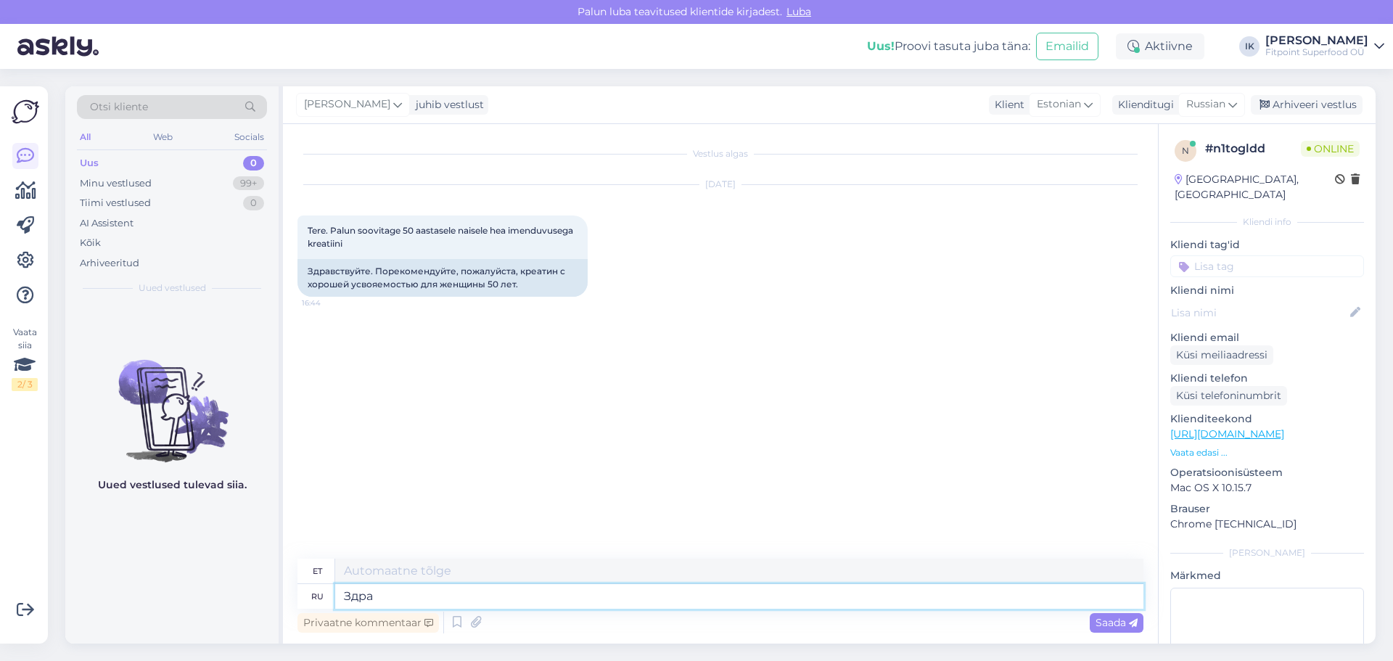
type textarea "Tere"
type textarea "Здравствуйте!"
type textarea "Tere!"
paste textarea "ChatGPT сказал: Для женщины 50 лет лучше всего подойдёт креатин моногидрат в чи…"
type textarea "Здравствуйте! ChatGPT сказал: Для женщины 50 лет лучше всего подойдёт креатин м…"
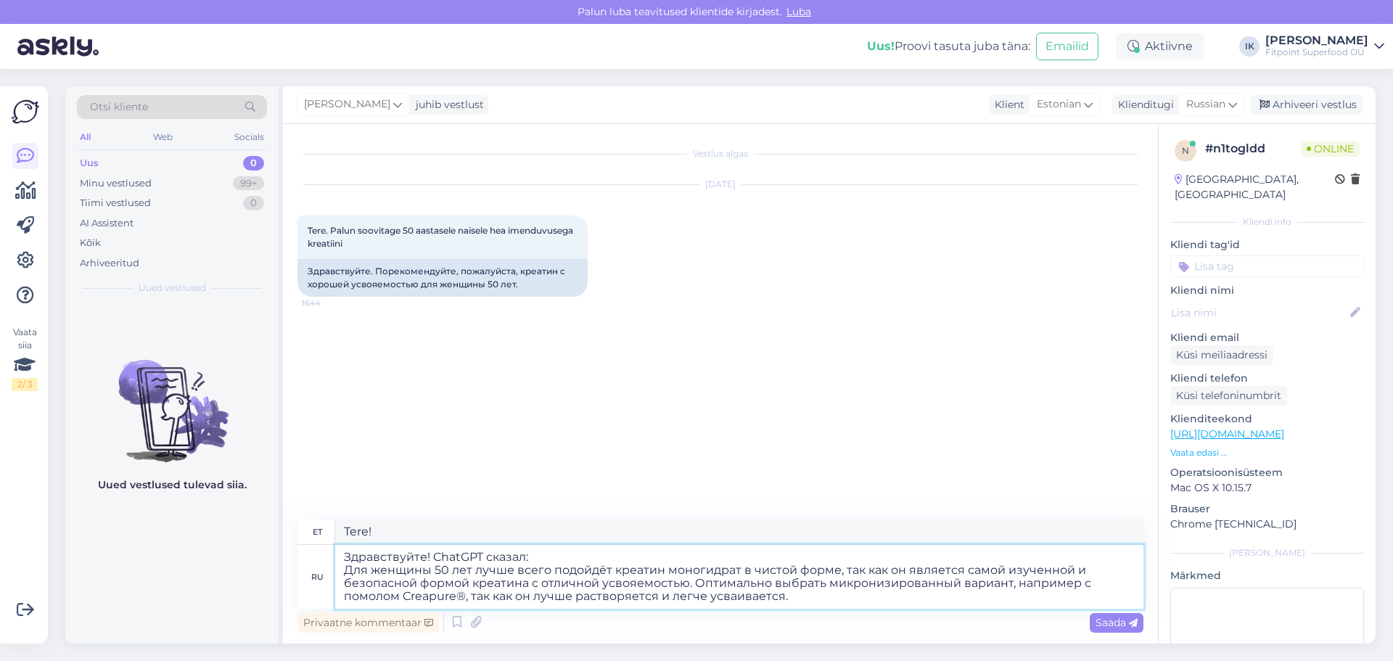
type textarea "Tere! ChatGPT ütles: 50-aastasele naisele on parim puhas kreatiinmonohüdraat, k…"
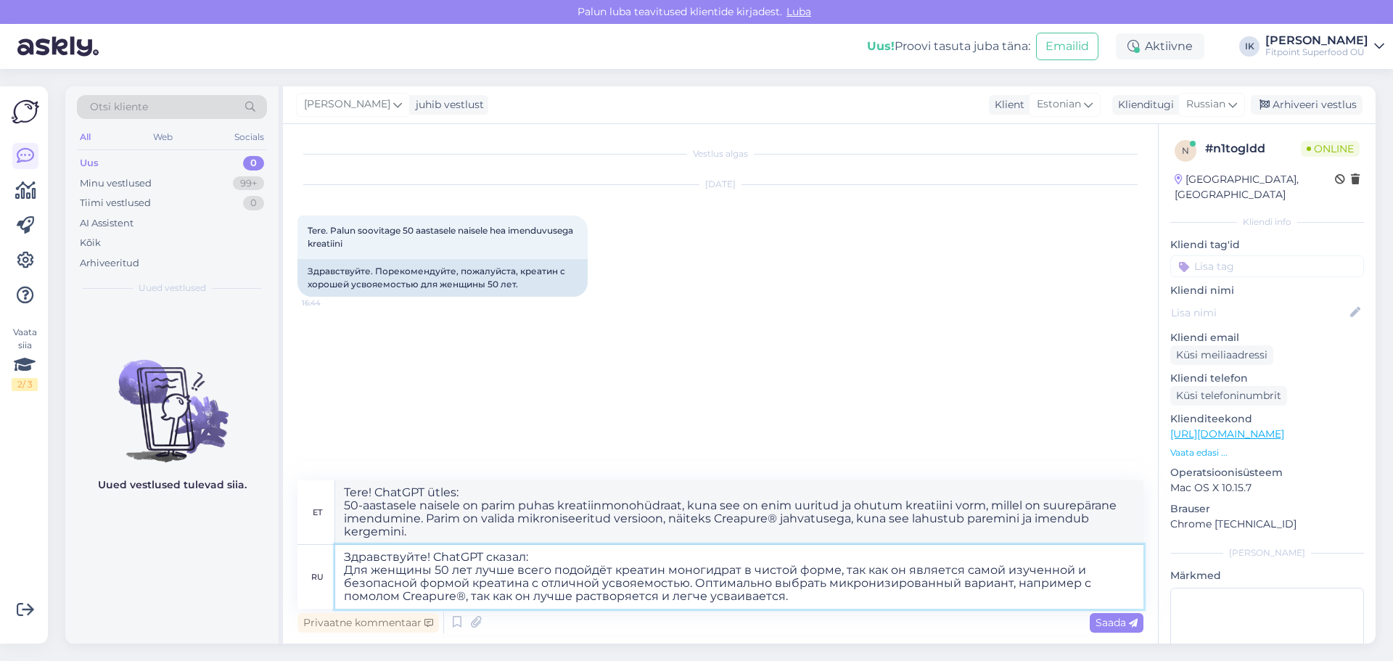
drag, startPoint x: 546, startPoint y: 546, endPoint x: 432, endPoint y: 546, distance: 113.2
click at [432, 546] on textarea "Здравствуйте! ChatGPT сказал: Для женщины 50 лет лучше всего подойдёт креатин м…" at bounding box center [739, 577] width 808 height 64
type textarea "Здравствуйте! Для женщины 50 лет лучше всего подойдёт креатин моногидрат в чист…"
type textarea "Tere! 50-aastasele naisele on parim puhas kreatiinmonohüdraat, kuna see on enim…"
click at [717, 596] on textarea "Здравствуйте! Для женщины 50 лет лучше всего подойдёт креатин моногидрат в чист…" at bounding box center [739, 577] width 808 height 64
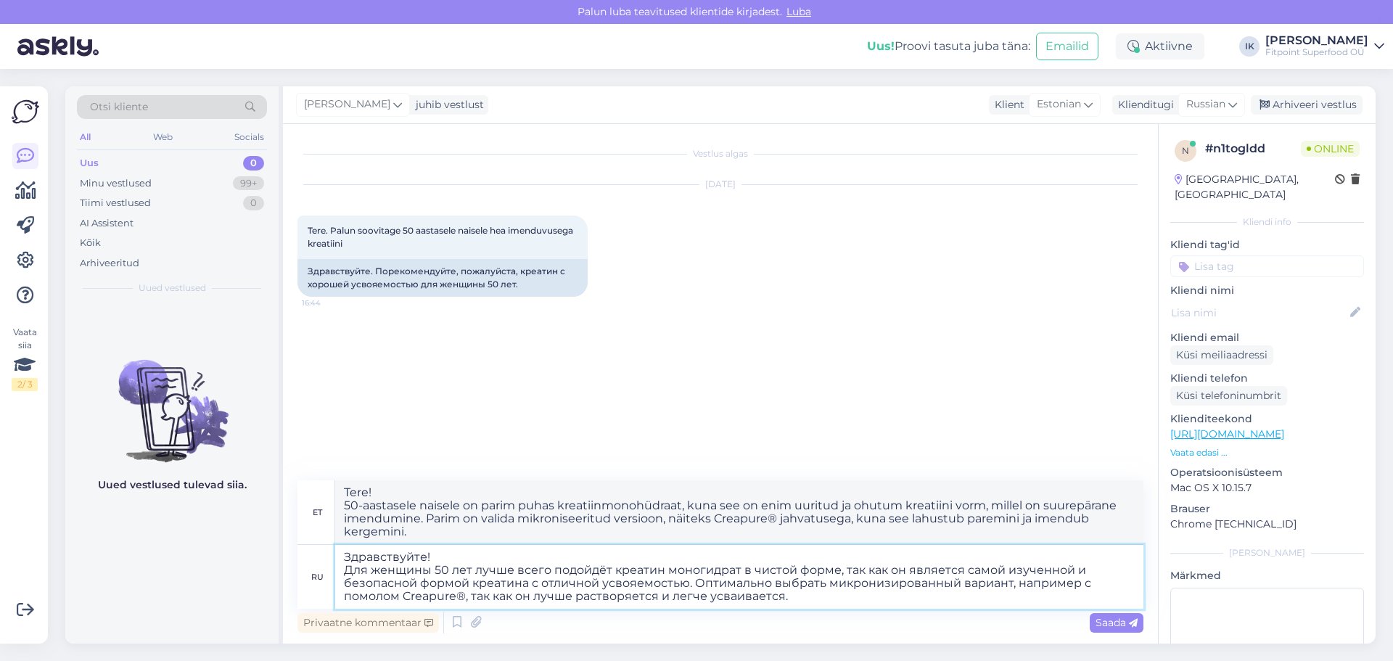
click at [802, 596] on textarea "Здравствуйте! Для женщины 50 лет лучше всего подойдёт креатин моногидрат в чист…" at bounding box center [739, 577] width 808 height 64
type textarea "Здравствуйте! Для женщины 50 лет лучше всего подойдёт креатин моногидрат в чист…"
type textarea "Tere! 50-aastasele naisele on parim puhas kreatiinmonohüdraat, kuna see on enim…"
type textarea "Здравствуйте! Для женщины 50 лет лучше всего подойдёт креатин моногидрат в чист…"
type textarea "Tere! 50-aastasele naisele on parim puhas kreatiinmonohüdraat, kuna see on enim…"
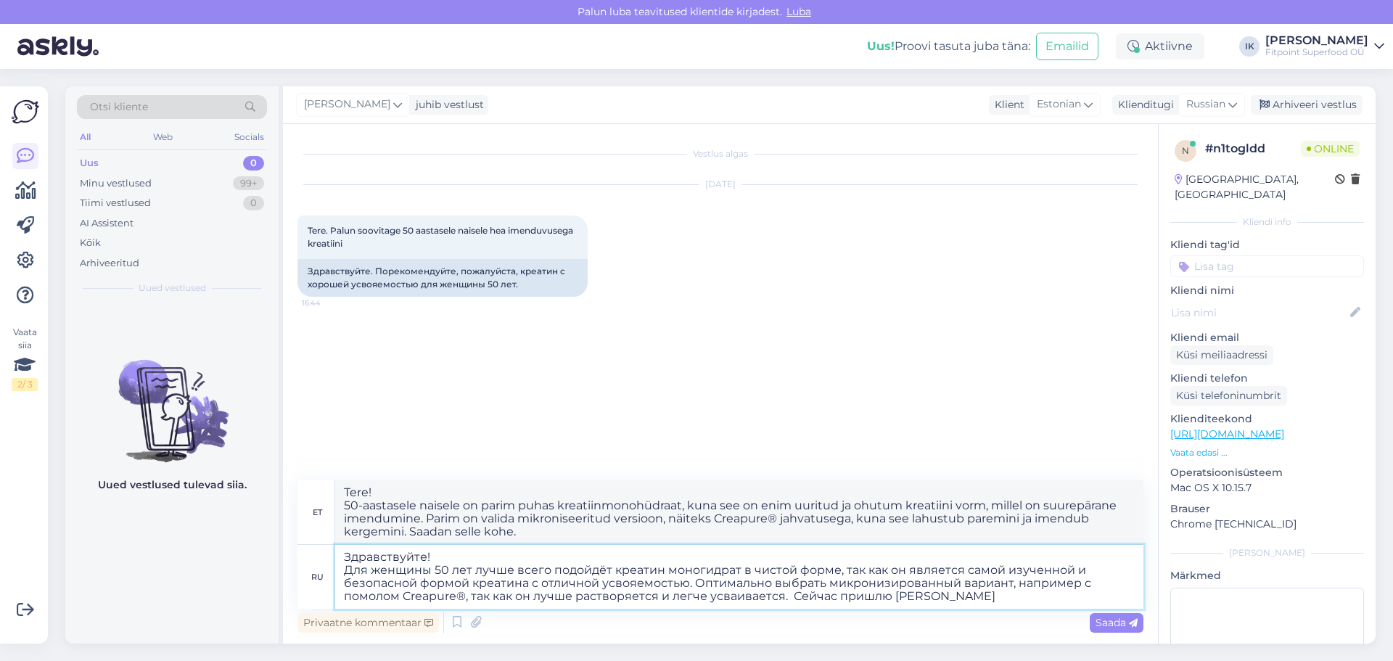
type textarea "Здравствуйте! Для женщины 50 лет лучше всего подойдёт креатин моногидрат в чист…"
type textarea "Tere! 50-aastasele naisele on parim puhas kreatiinmonohüdraat, kuna see on enim…"
type textarea "Здравствуйте! Для женщины 50 лет лучше всего подойдёт креатин моногидрат в чист…"
type textarea "Tere! 50-aastasele naisele on parim puhas kreatiinmonohüdraat, kuna see on enim…"
type textarea "Здравствуйте! Для женщины 50 лет лучше всего подойдёт креатин моногидрат в чист…"
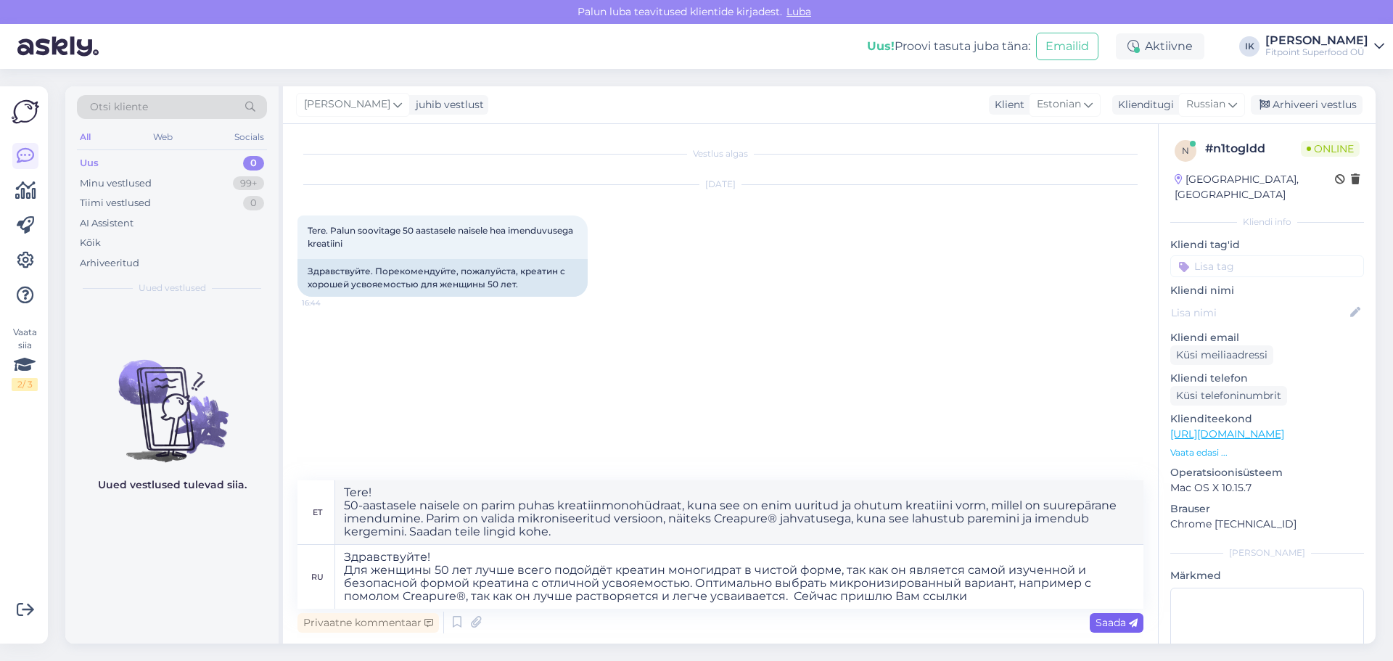
click at [1112, 625] on span "Saada" at bounding box center [1117, 622] width 42 height 13
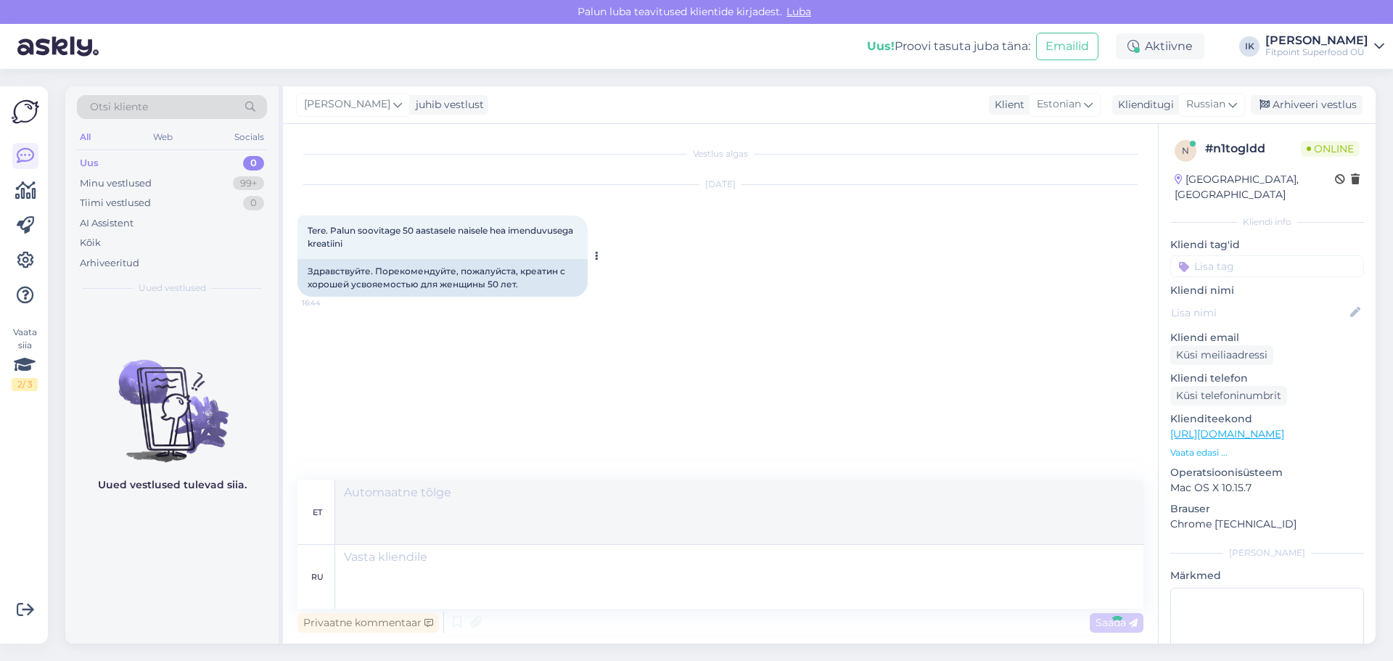
scroll to position [11, 0]
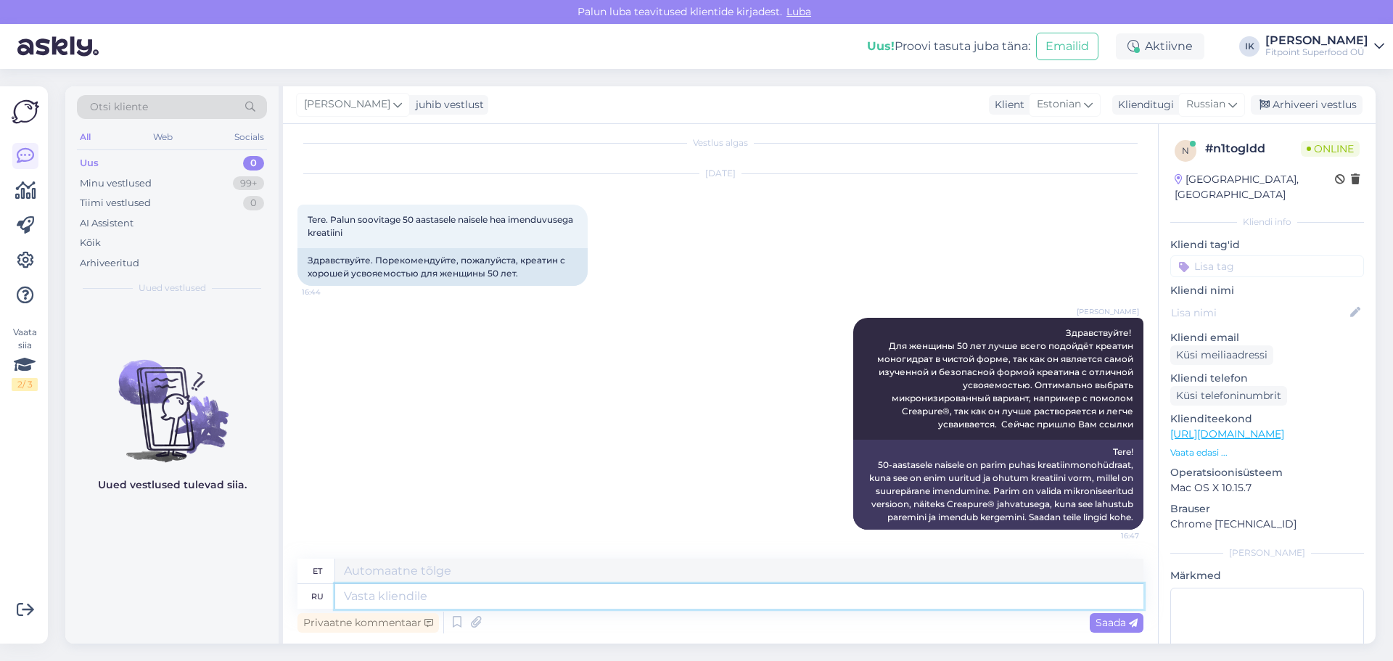
click at [1094, 586] on textarea at bounding box center [739, 596] width 808 height 25
paste textarea "[URL][DOMAIN_NAME]"
type textarea "[URL][DOMAIN_NAME]"
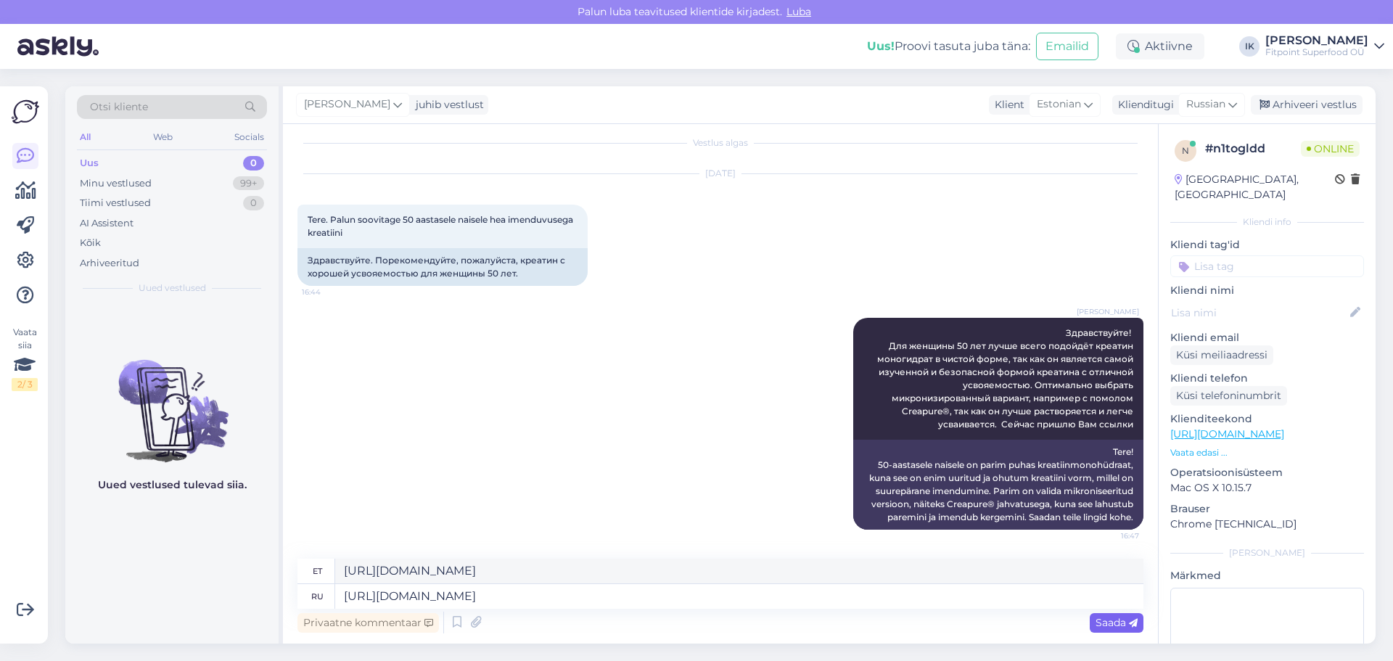
click at [1112, 627] on span "Saada" at bounding box center [1117, 622] width 42 height 13
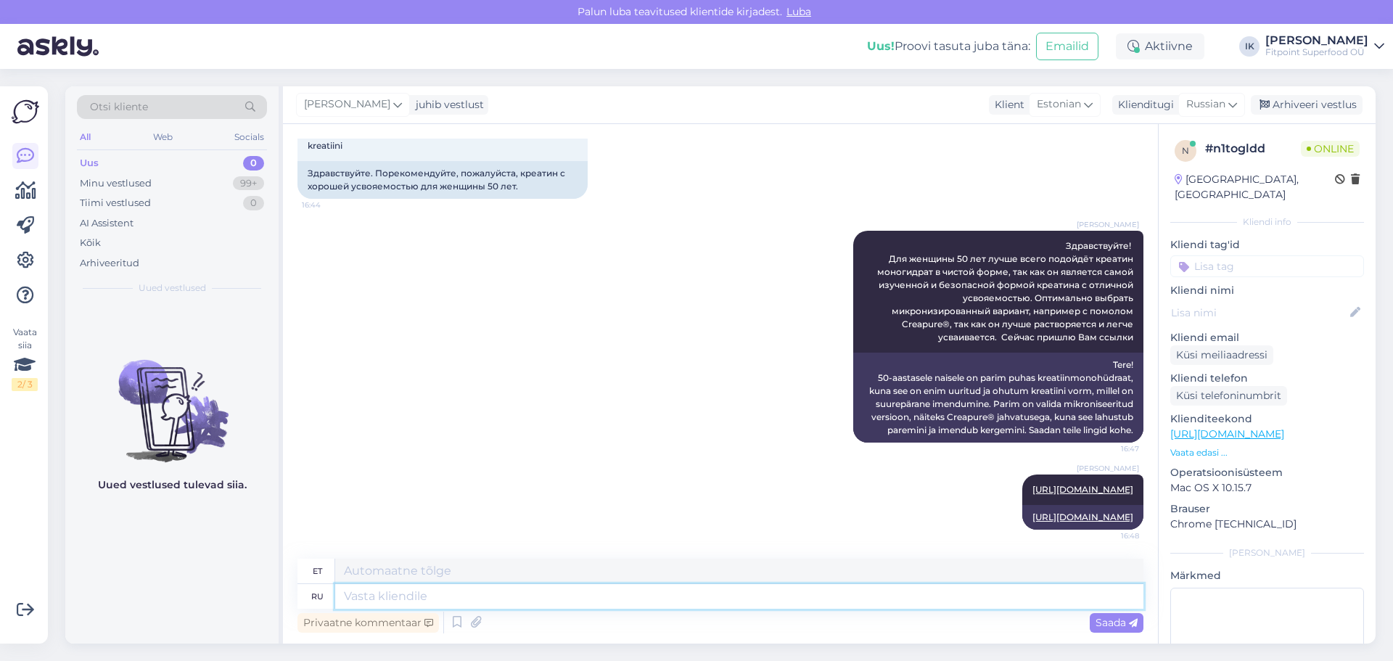
click at [623, 604] on textarea at bounding box center [739, 596] width 808 height 25
paste textarea "[URL][DOMAIN_NAME]"
type textarea "[URL][DOMAIN_NAME]"
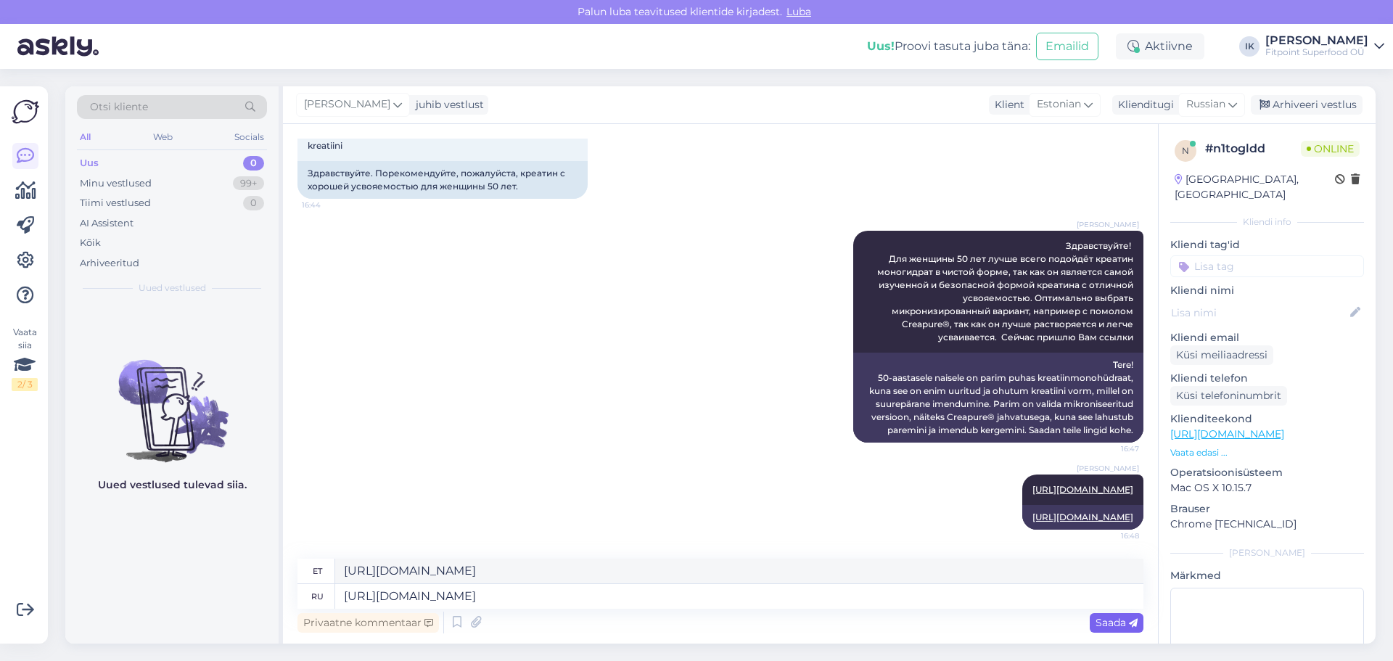
click at [1116, 624] on span "Saada" at bounding box center [1117, 622] width 42 height 13
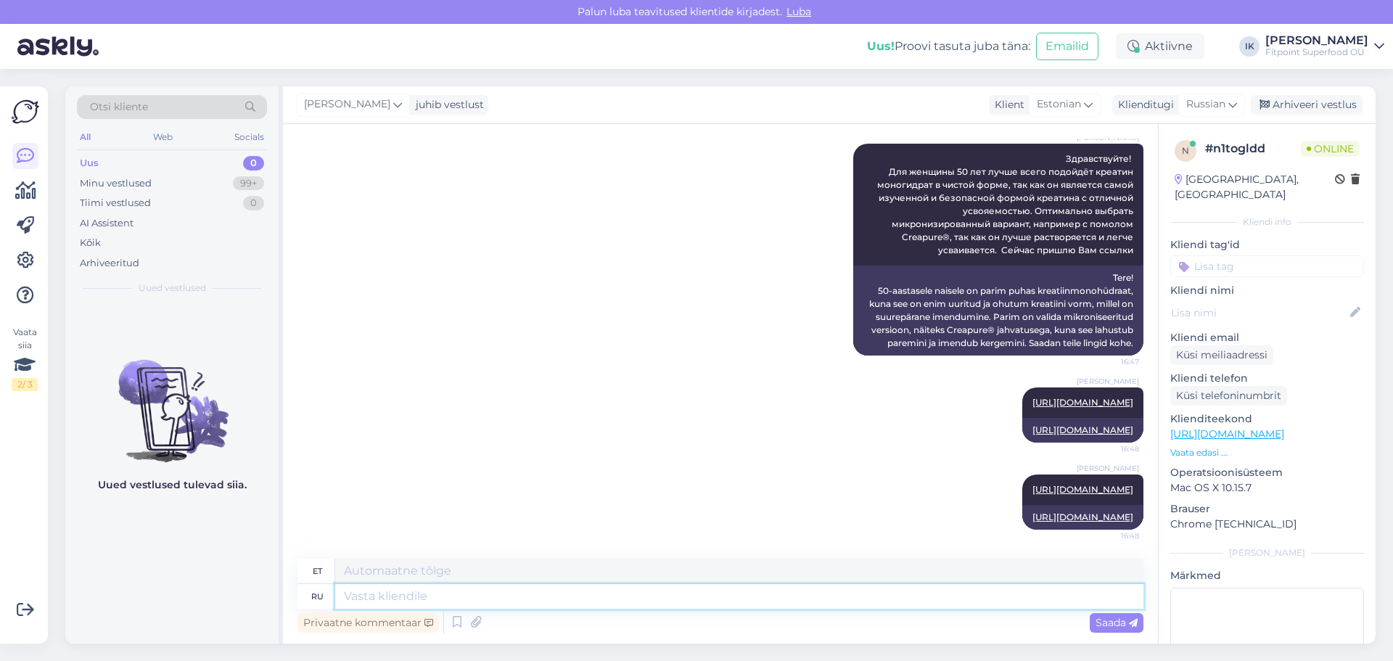
click at [614, 604] on textarea at bounding box center [739, 596] width 808 height 25
paste textarea "[URL][DOMAIN_NAME]"
type textarea "[URL][DOMAIN_NAME]"
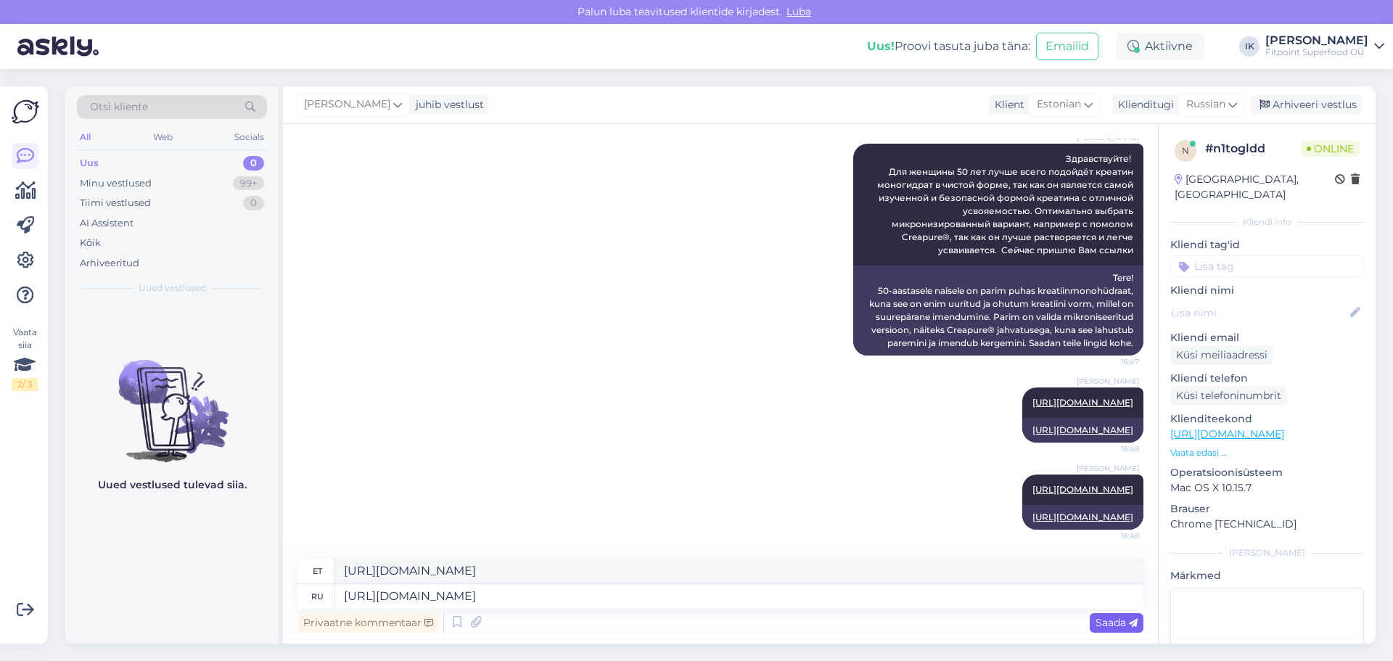
click at [1138, 619] on div "Saada" at bounding box center [1117, 623] width 54 height 20
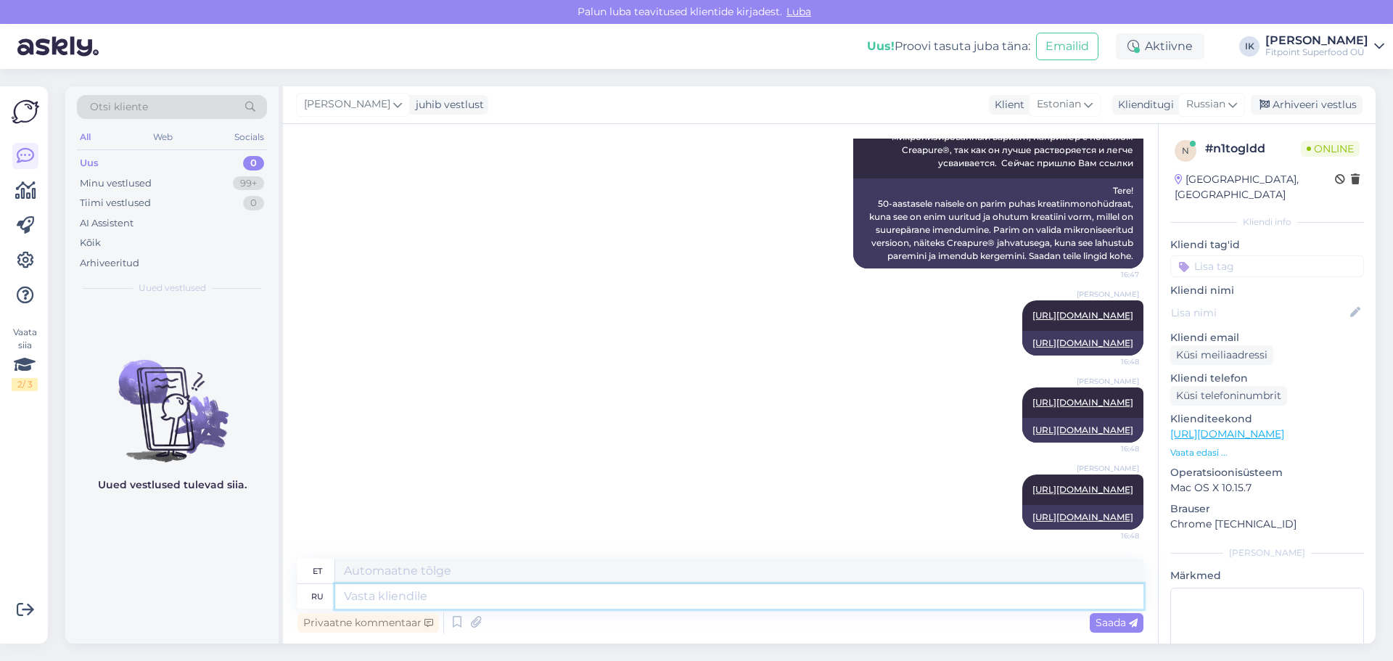
click at [681, 597] on textarea at bounding box center [739, 596] width 808 height 25
paste textarea "[URL][DOMAIN_NAME]"
type textarea "[URL][DOMAIN_NAME]"
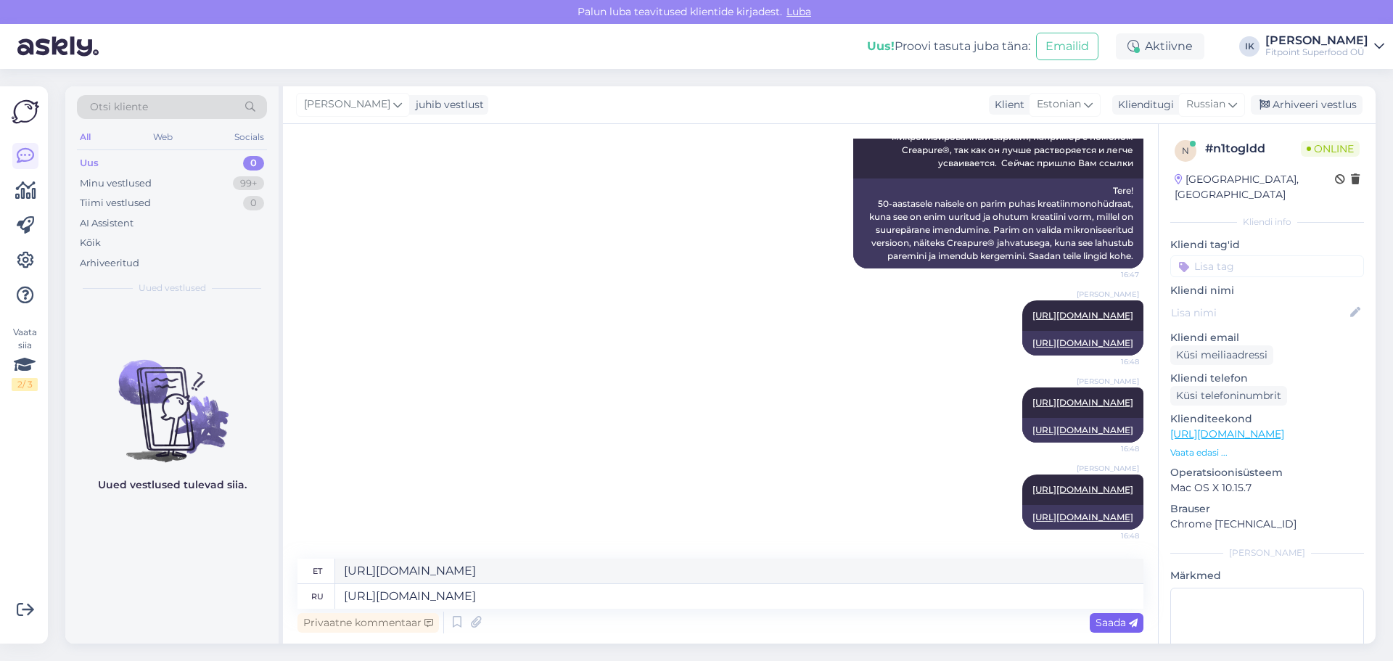
click at [1132, 625] on icon at bounding box center [1133, 623] width 9 height 9
